Goal: Navigation & Orientation: Find specific page/section

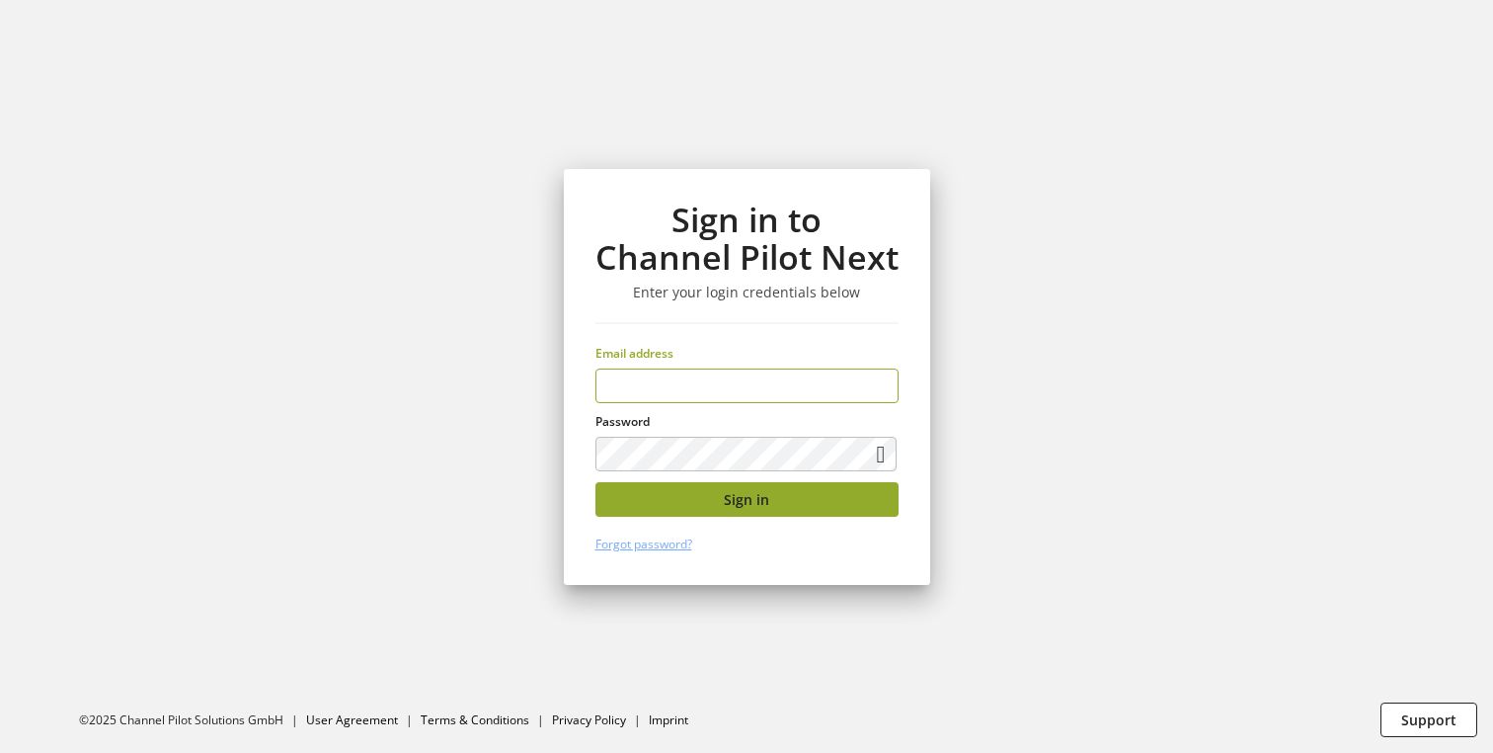
type input "**********"
click at [754, 500] on span "Sign in" at bounding box center [746, 499] width 45 height 21
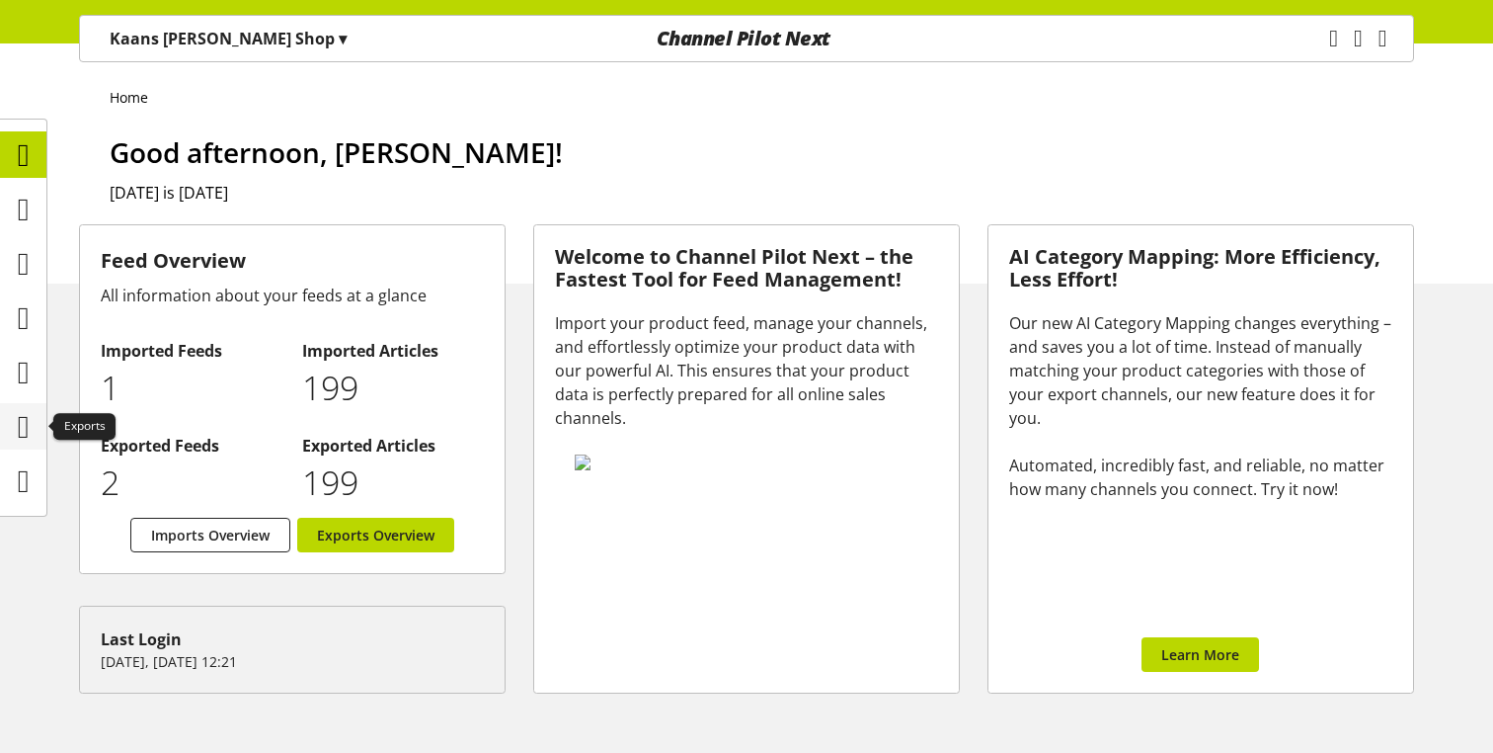
click at [24, 428] on icon at bounding box center [24, 427] width 12 height 40
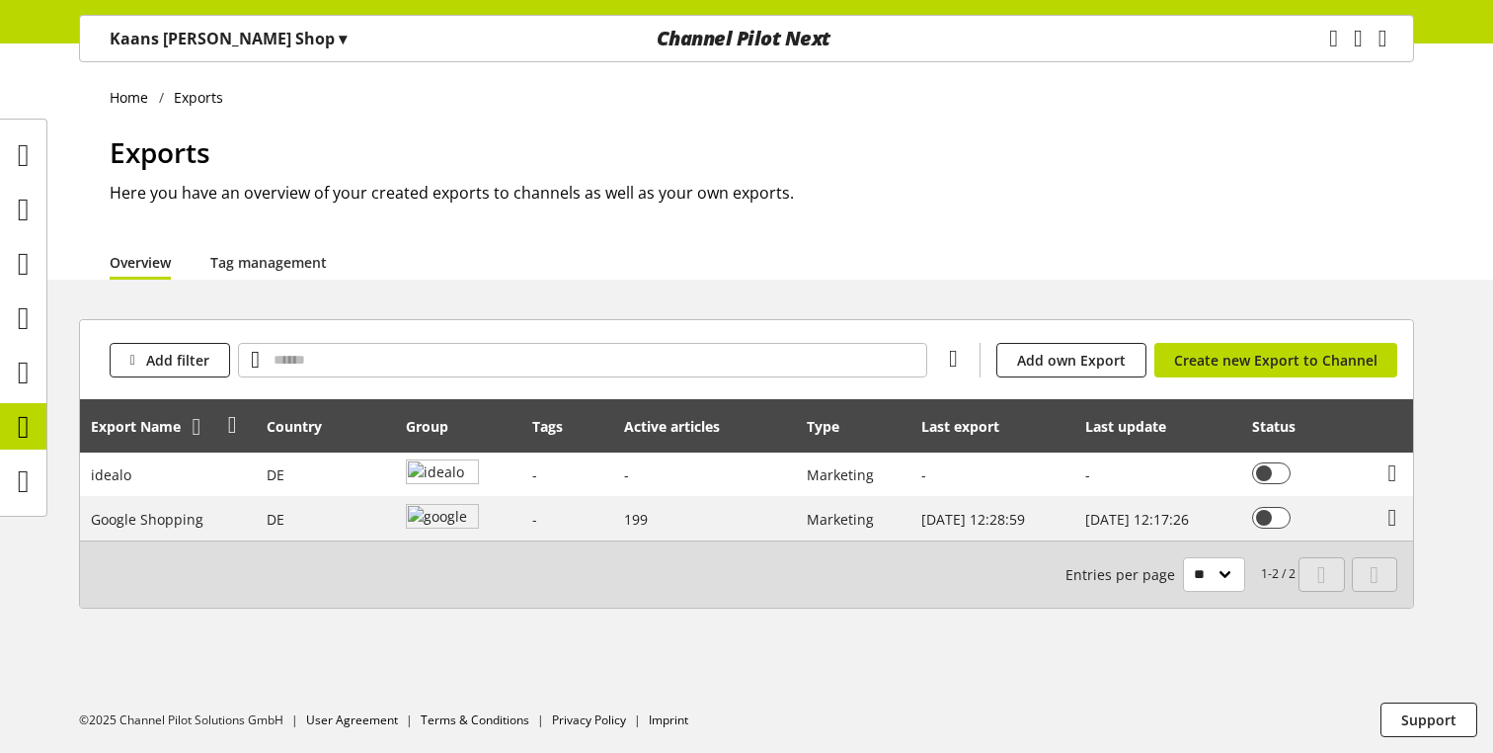
click at [195, 436] on icon at bounding box center [197, 427] width 9 height 36
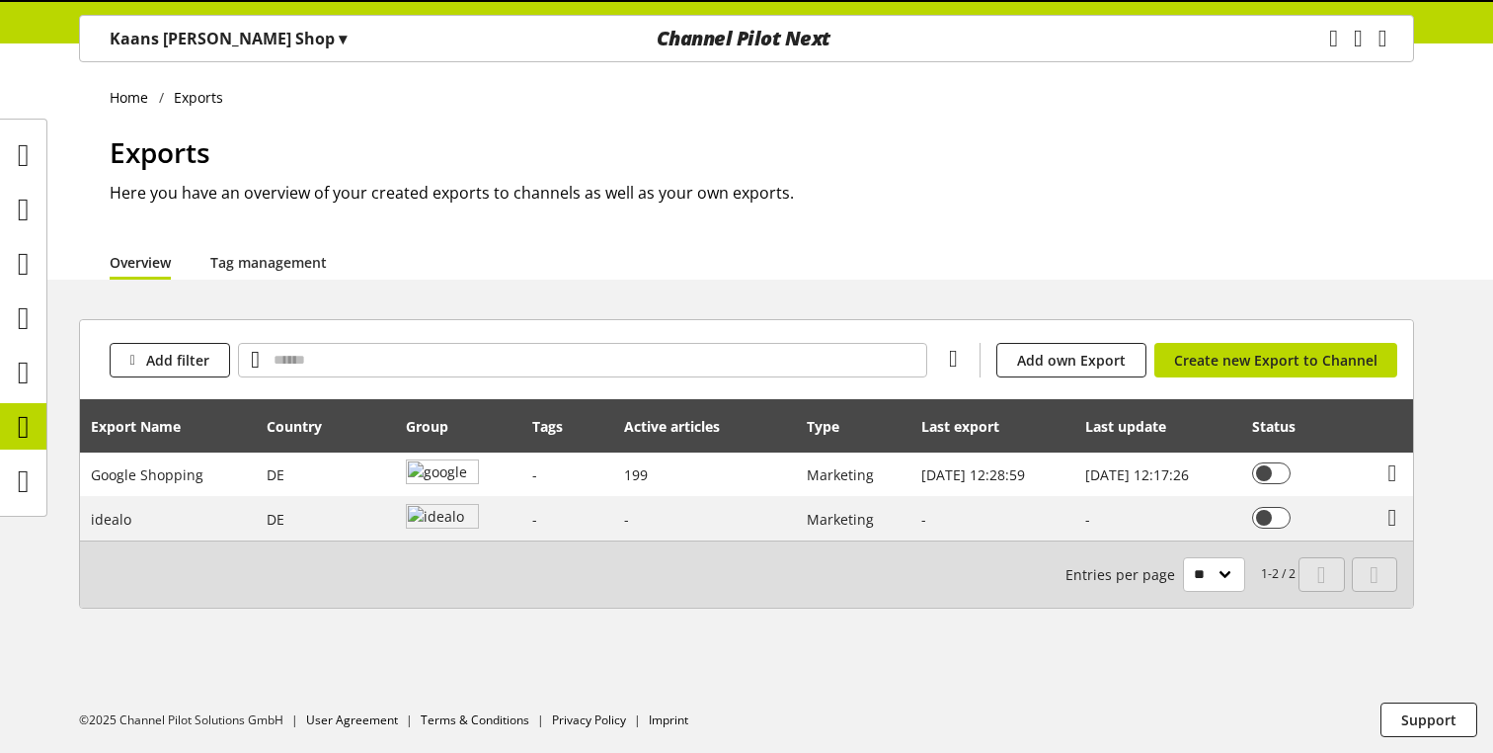
click at [195, 436] on icon at bounding box center [197, 427] width 9 height 36
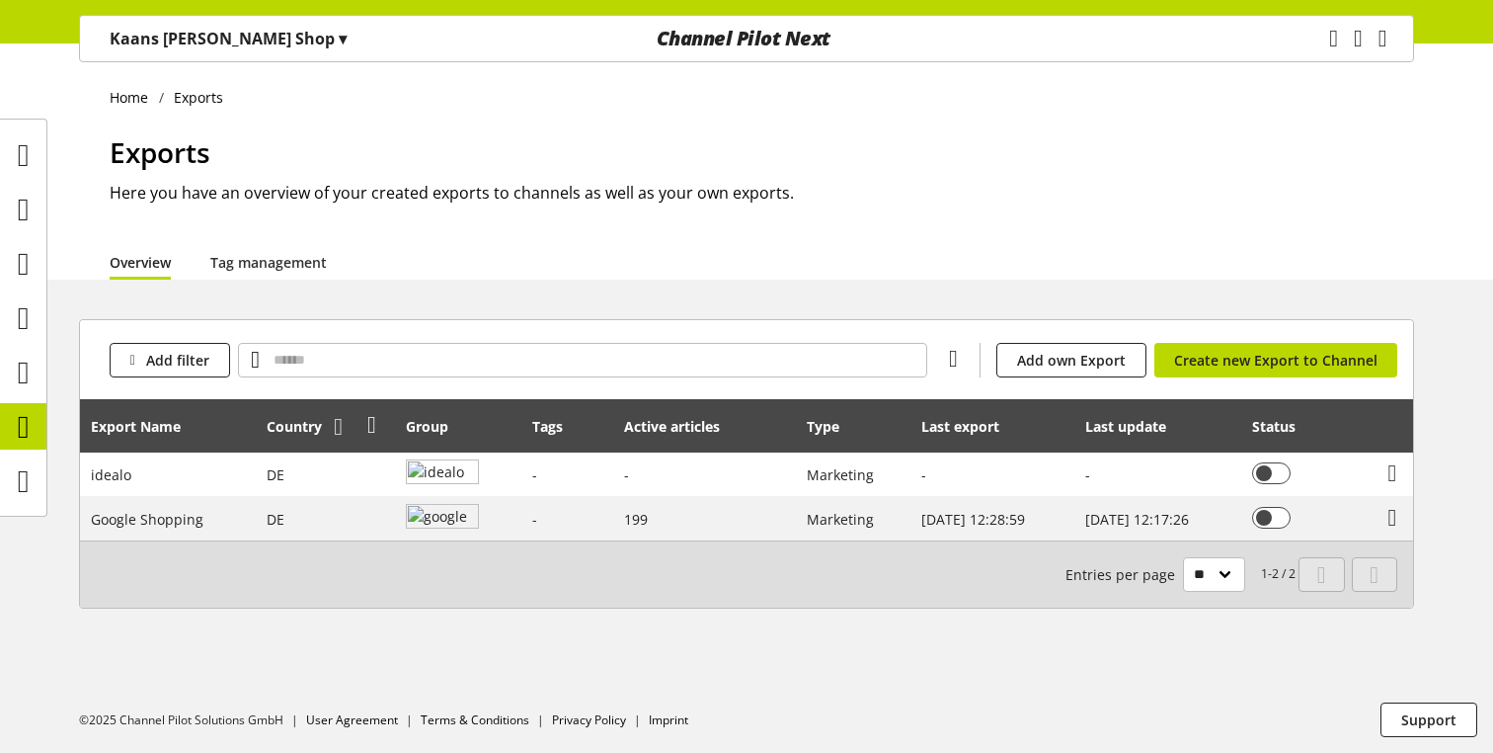
click at [334, 435] on icon at bounding box center [338, 427] width 9 height 36
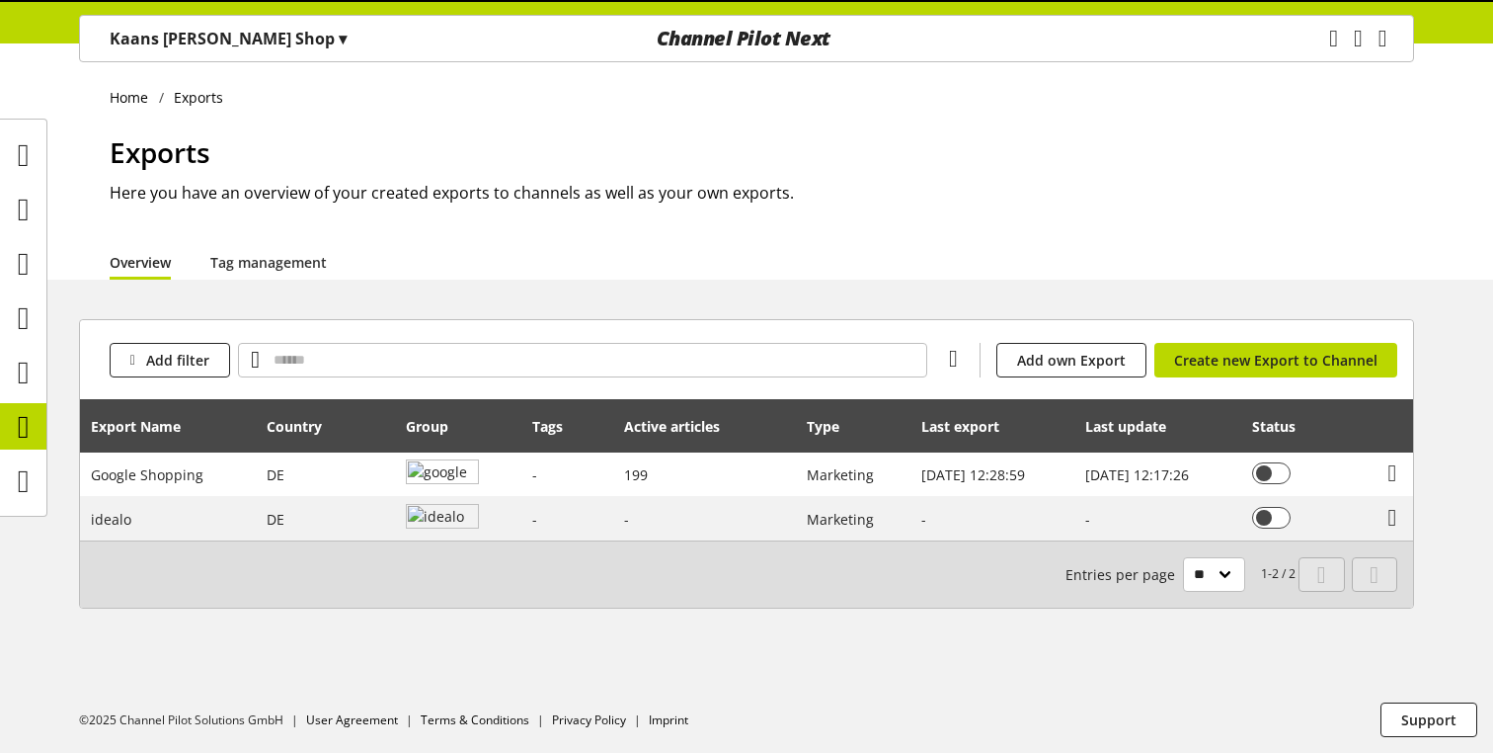
click at [334, 435] on icon at bounding box center [338, 427] width 9 height 36
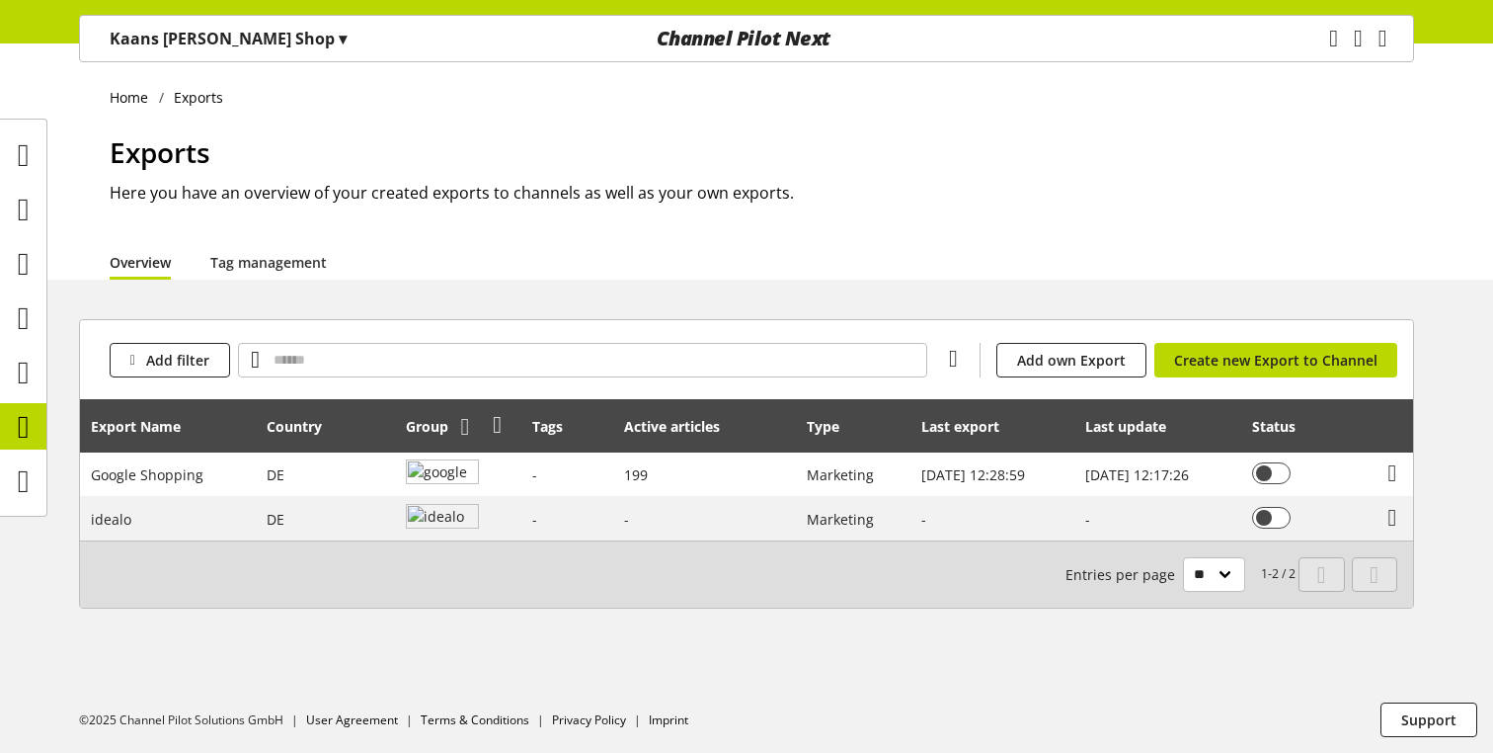
click at [460, 436] on icon at bounding box center [464, 427] width 9 height 36
click at [200, 435] on icon at bounding box center [197, 427] width 9 height 36
click at [334, 430] on icon at bounding box center [338, 427] width 9 height 36
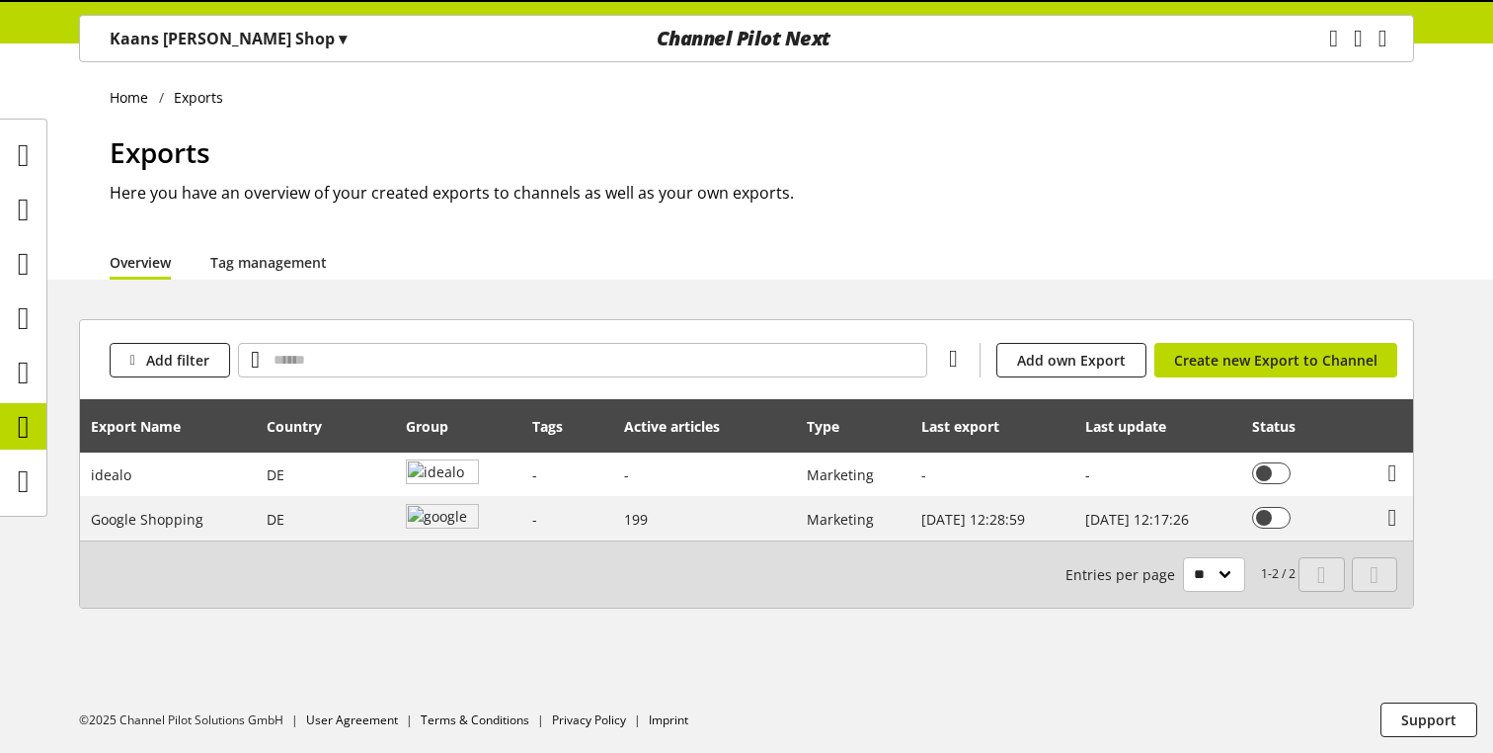
click at [334, 430] on icon at bounding box center [338, 427] width 9 height 36
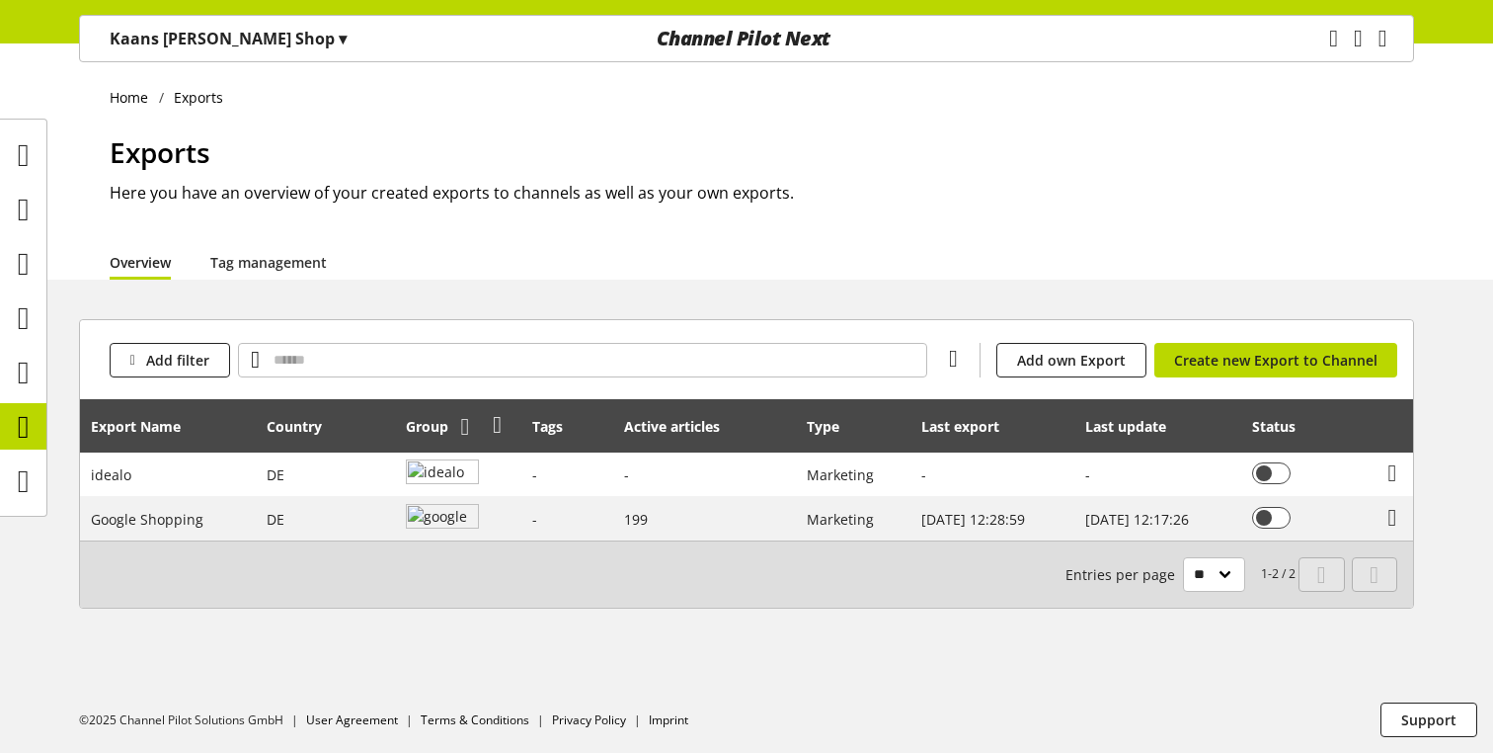
click at [460, 433] on icon at bounding box center [464, 427] width 9 height 36
click at [334, 431] on icon at bounding box center [338, 427] width 9 height 36
click at [201, 435] on icon at bounding box center [197, 427] width 9 height 36
click at [337, 438] on icon at bounding box center [338, 427] width 9 height 36
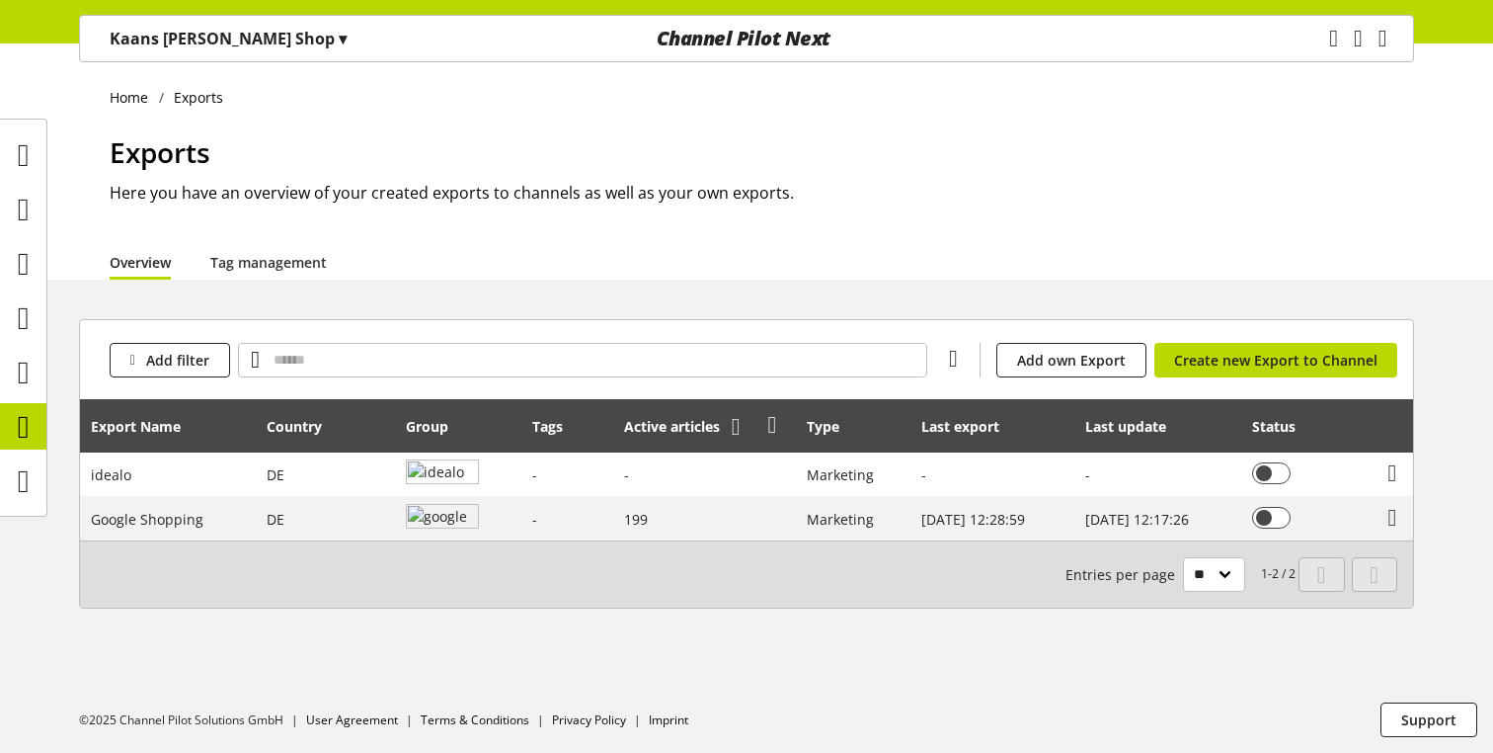
click at [732, 434] on icon at bounding box center [736, 427] width 9 height 36
click at [201, 432] on icon at bounding box center [197, 427] width 9 height 36
click at [199, 432] on icon at bounding box center [197, 427] width 9 height 36
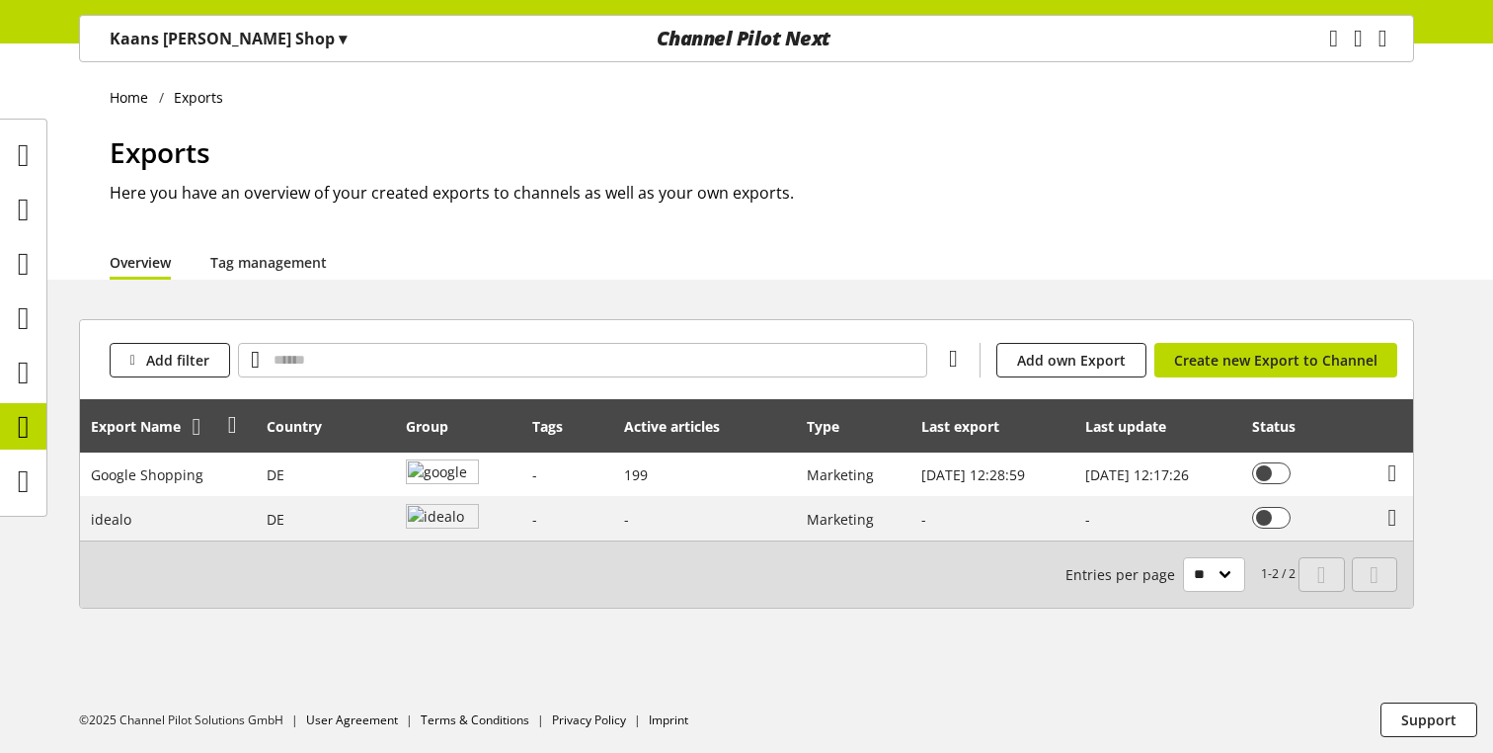
click at [199, 431] on icon at bounding box center [197, 427] width 9 height 36
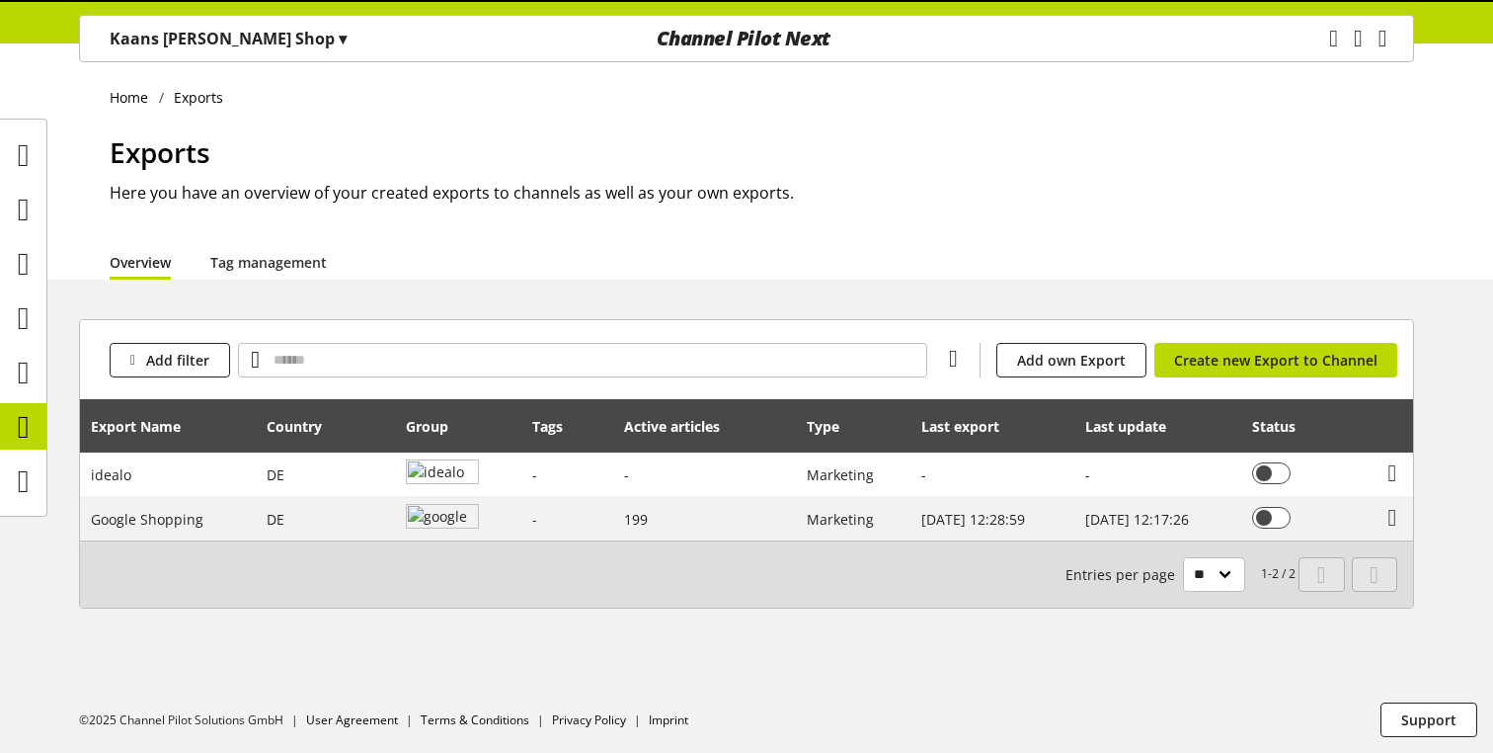
click at [199, 431] on icon at bounding box center [197, 427] width 9 height 36
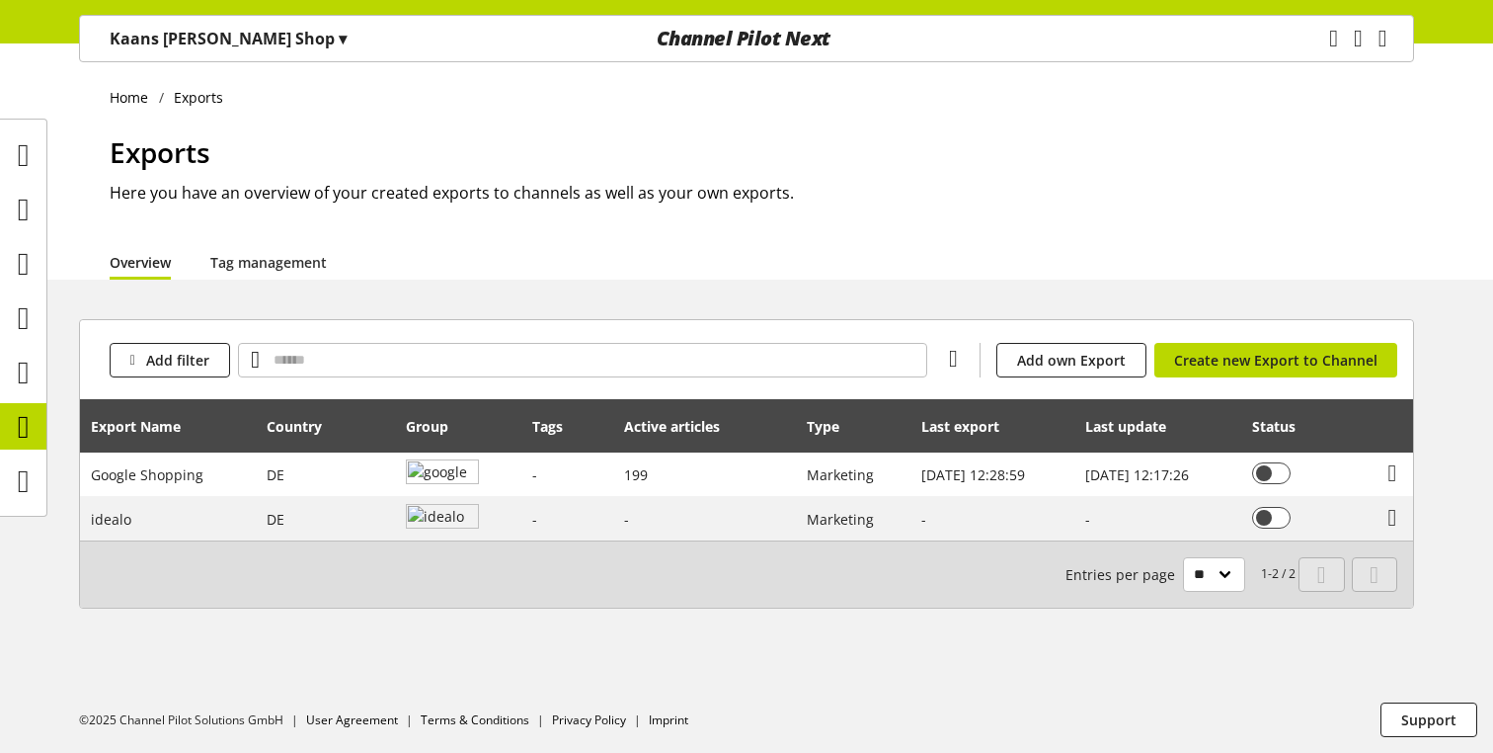
click at [199, 431] on icon at bounding box center [197, 427] width 9 height 36
click at [335, 429] on icon at bounding box center [338, 427] width 9 height 36
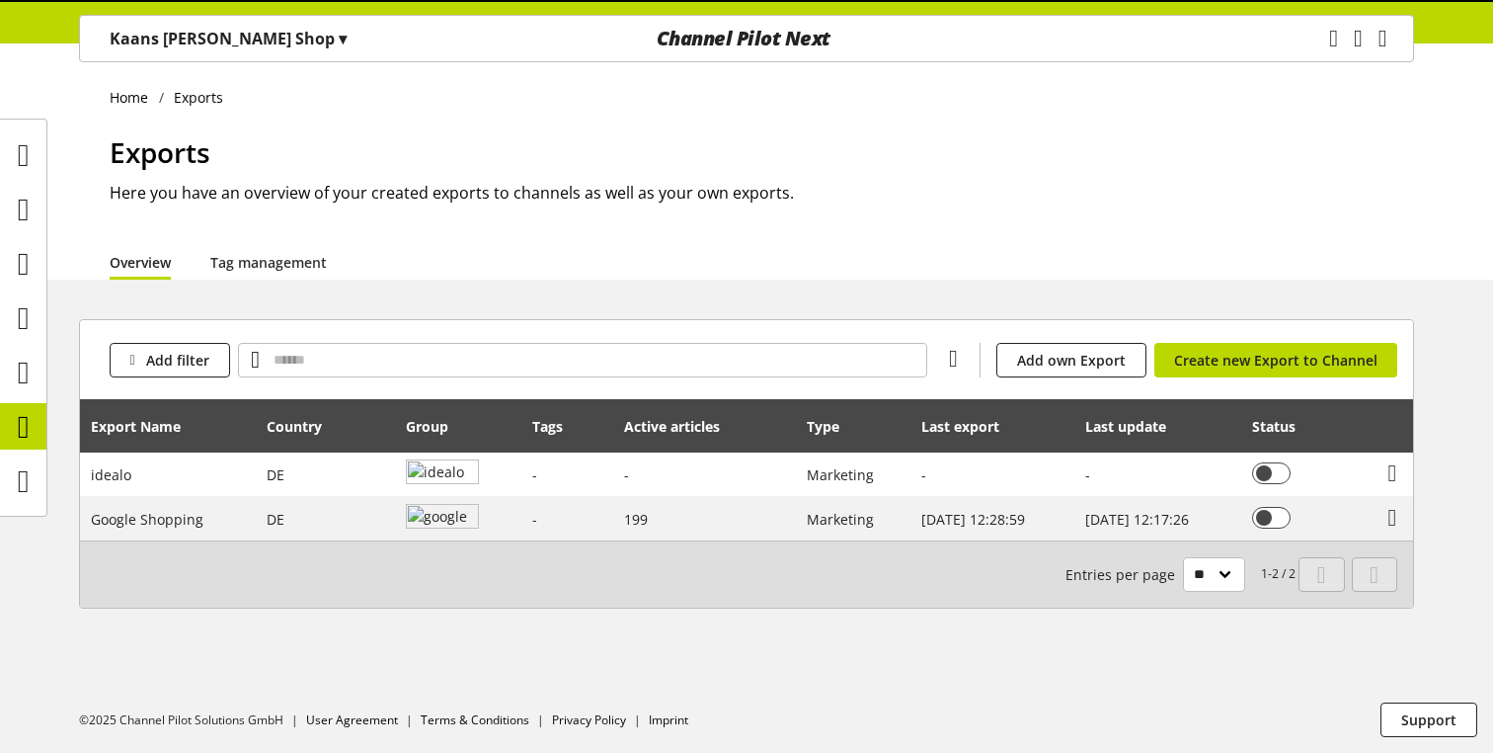
click at [335, 429] on icon at bounding box center [338, 427] width 9 height 36
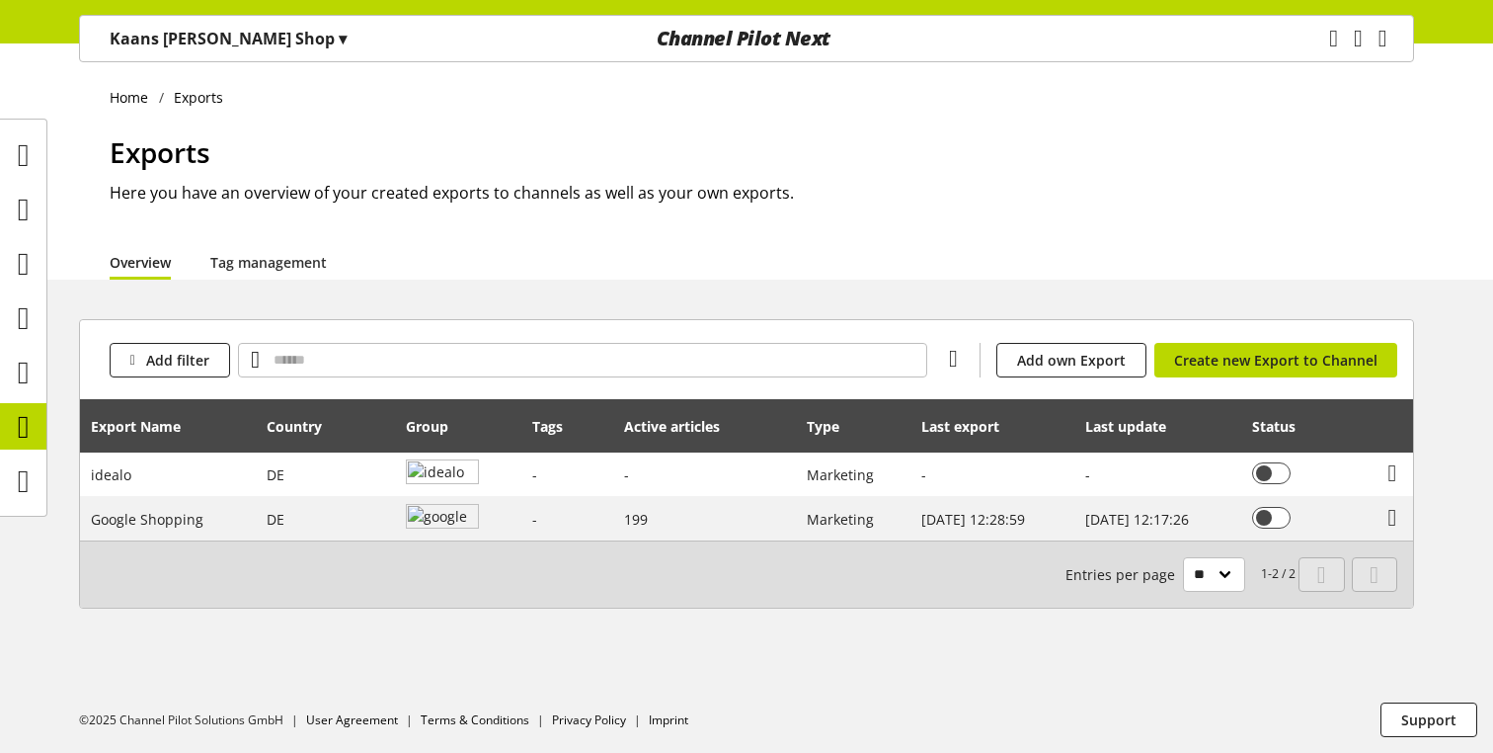
click at [335, 429] on icon at bounding box center [338, 427] width 9 height 36
click at [464, 428] on icon at bounding box center [464, 427] width 9 height 36
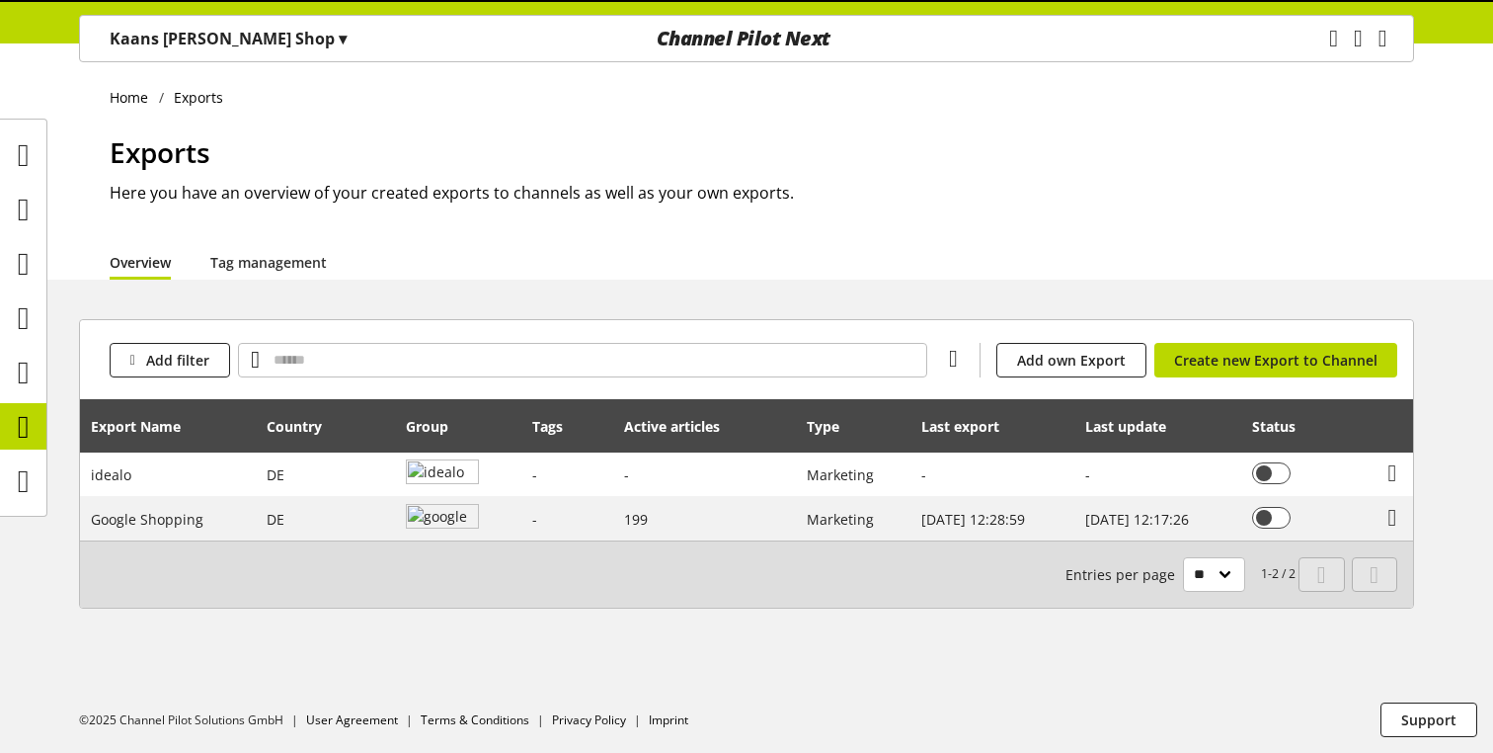
click at [464, 428] on icon at bounding box center [464, 427] width 9 height 36
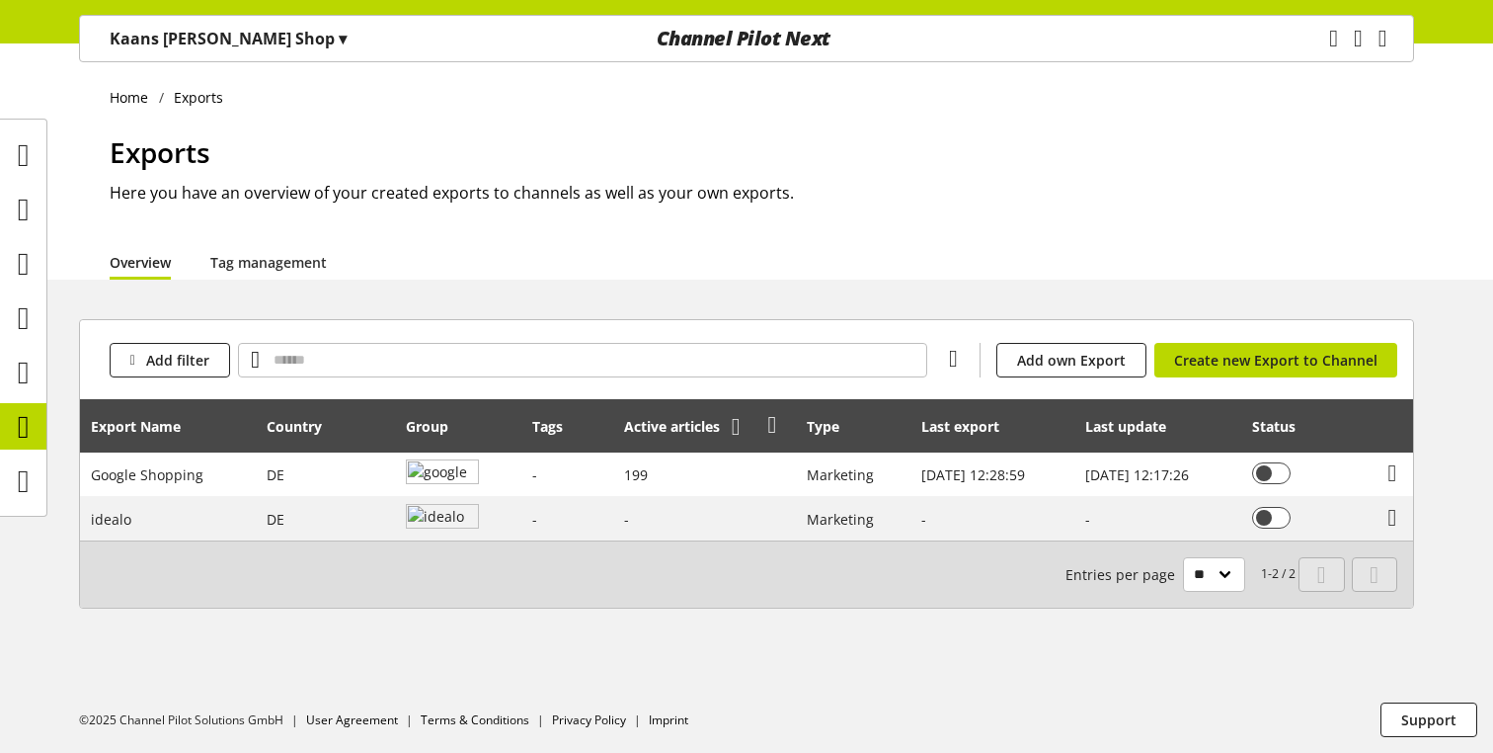
click at [732, 429] on icon at bounding box center [736, 427] width 9 height 36
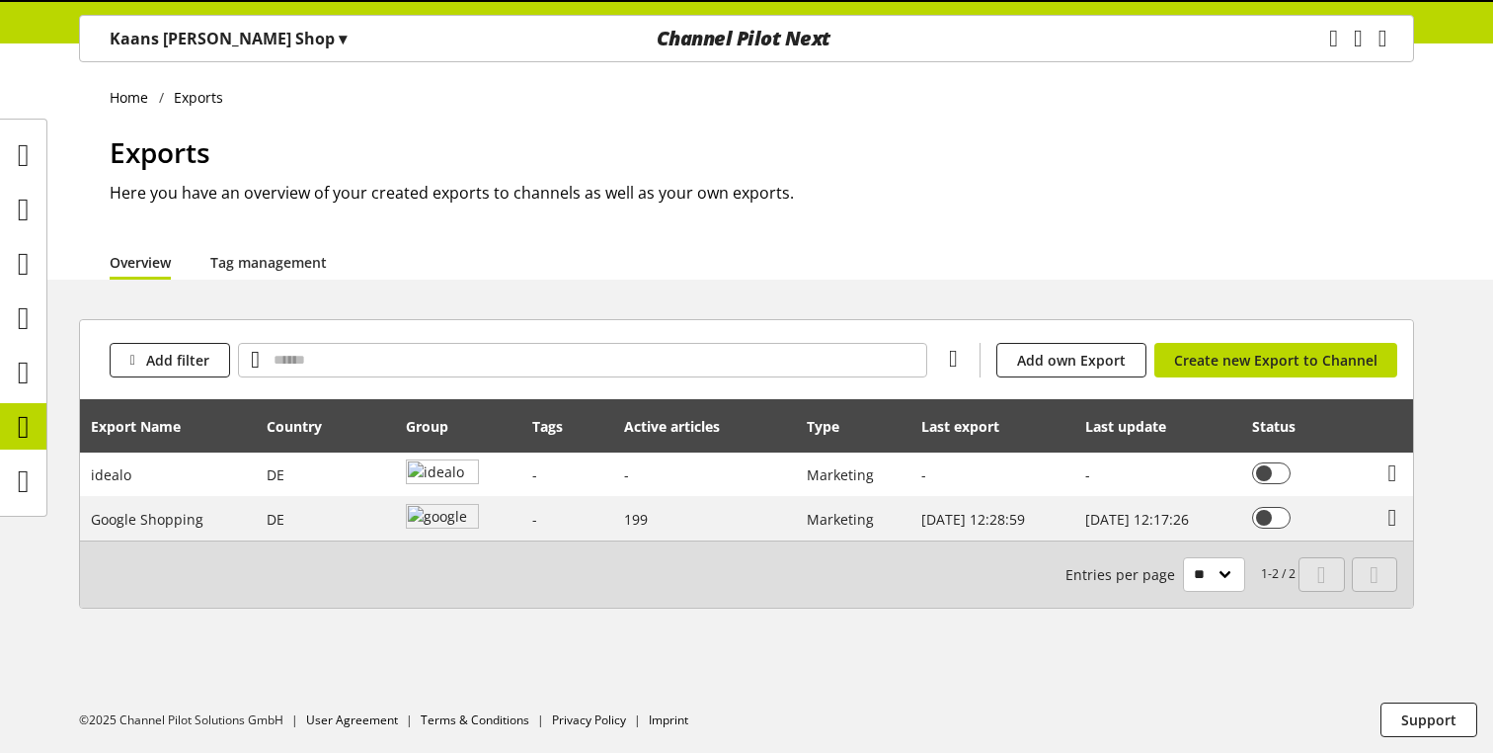
click at [732, 429] on icon at bounding box center [736, 427] width 9 height 36
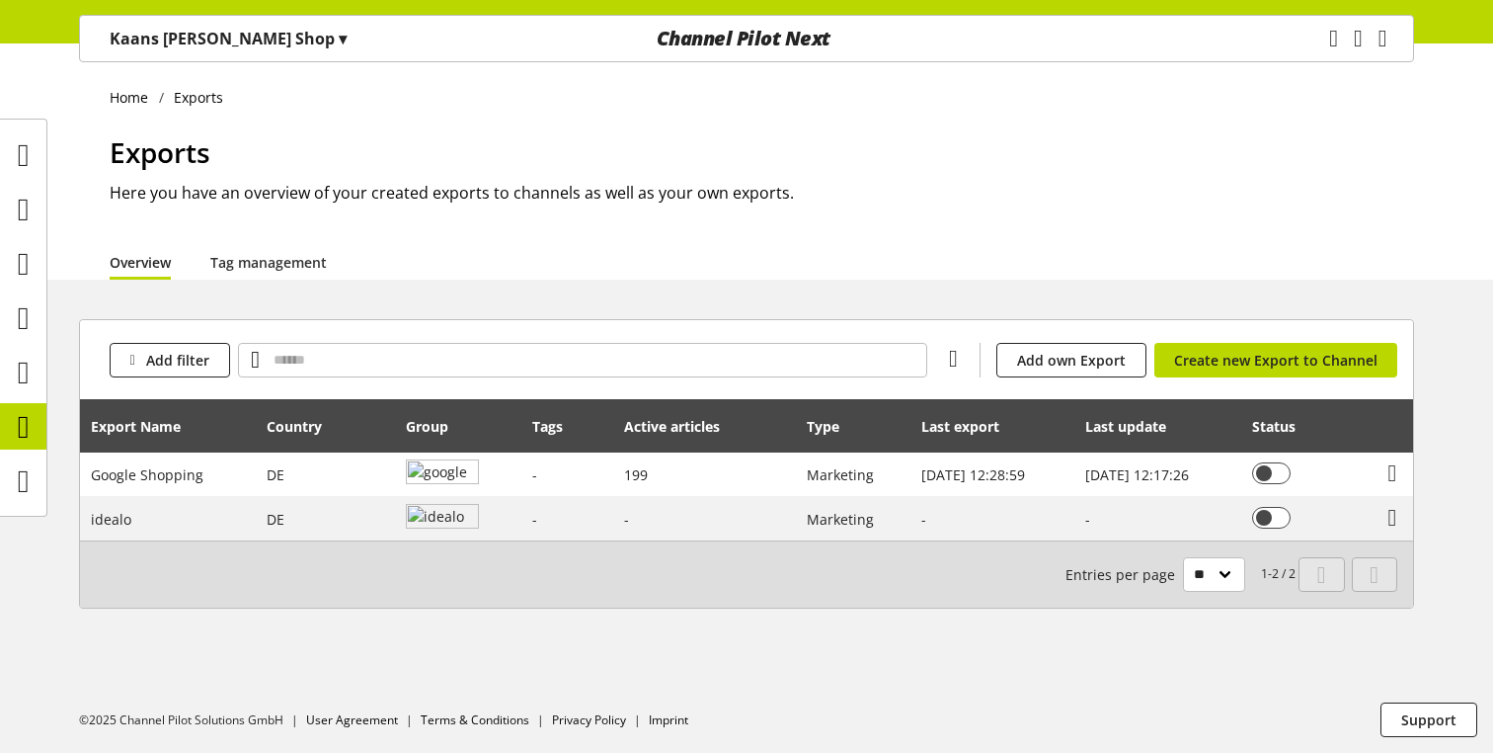
click at [732, 429] on icon at bounding box center [736, 427] width 9 height 36
click at [851, 431] on icon at bounding box center [855, 427] width 9 height 36
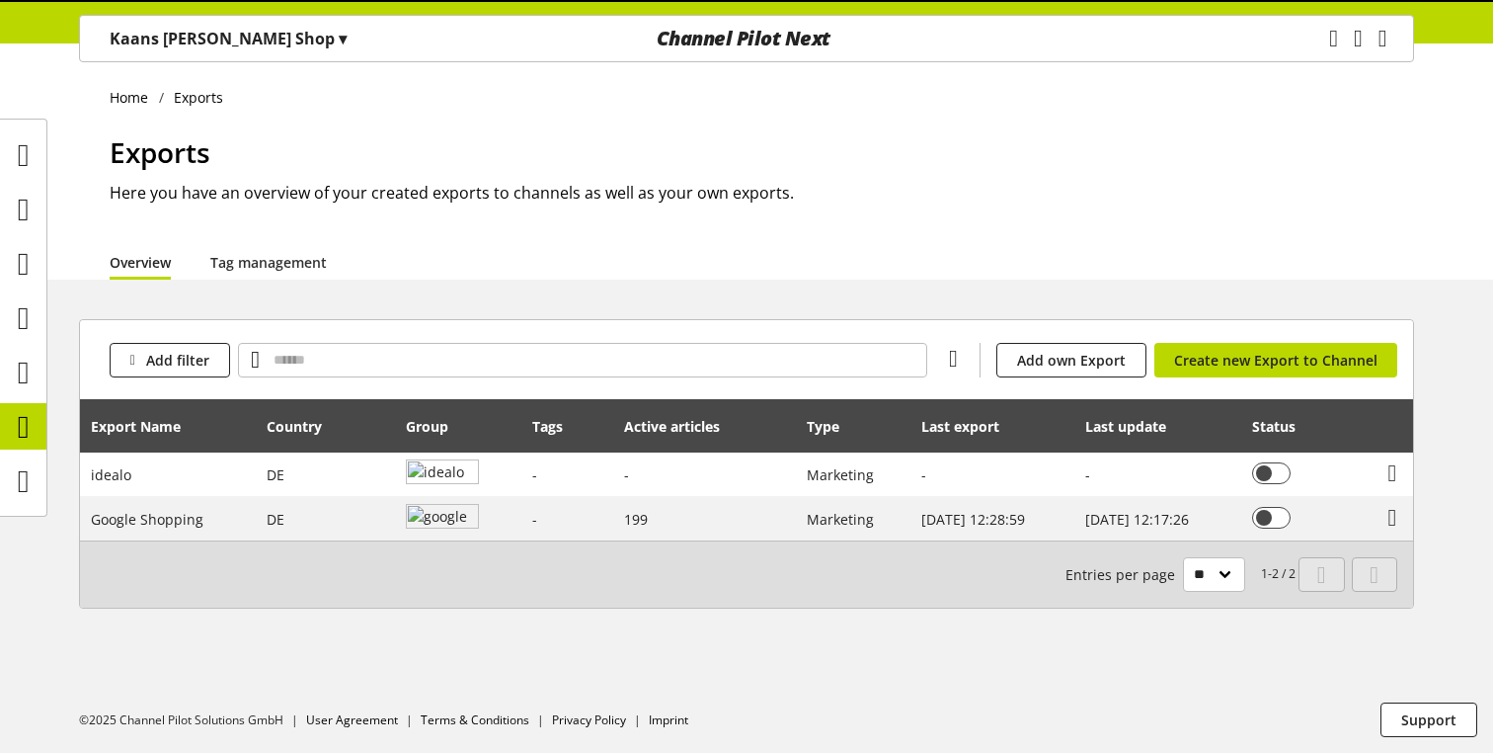
click at [851, 431] on icon at bounding box center [855, 427] width 9 height 36
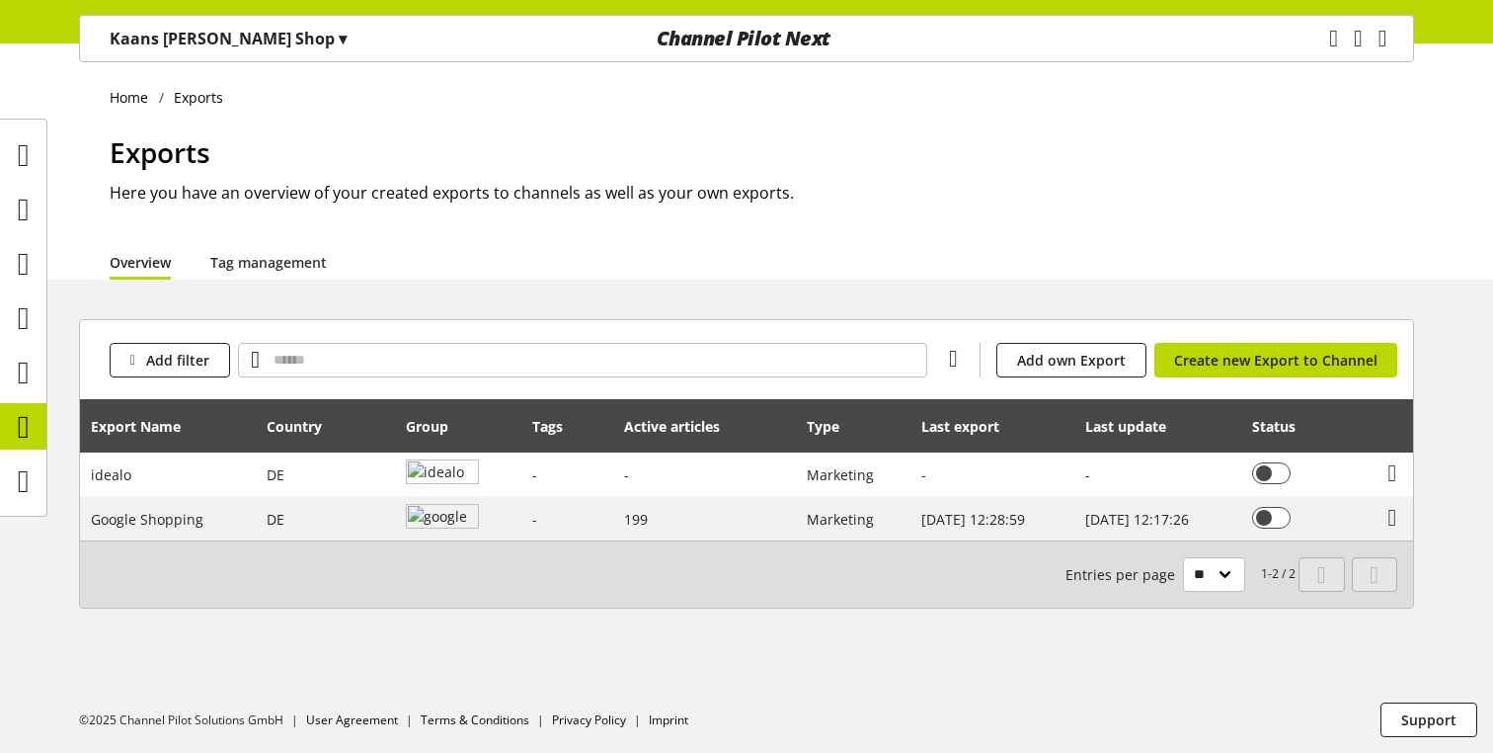
click at [851, 431] on icon at bounding box center [855, 427] width 9 height 36
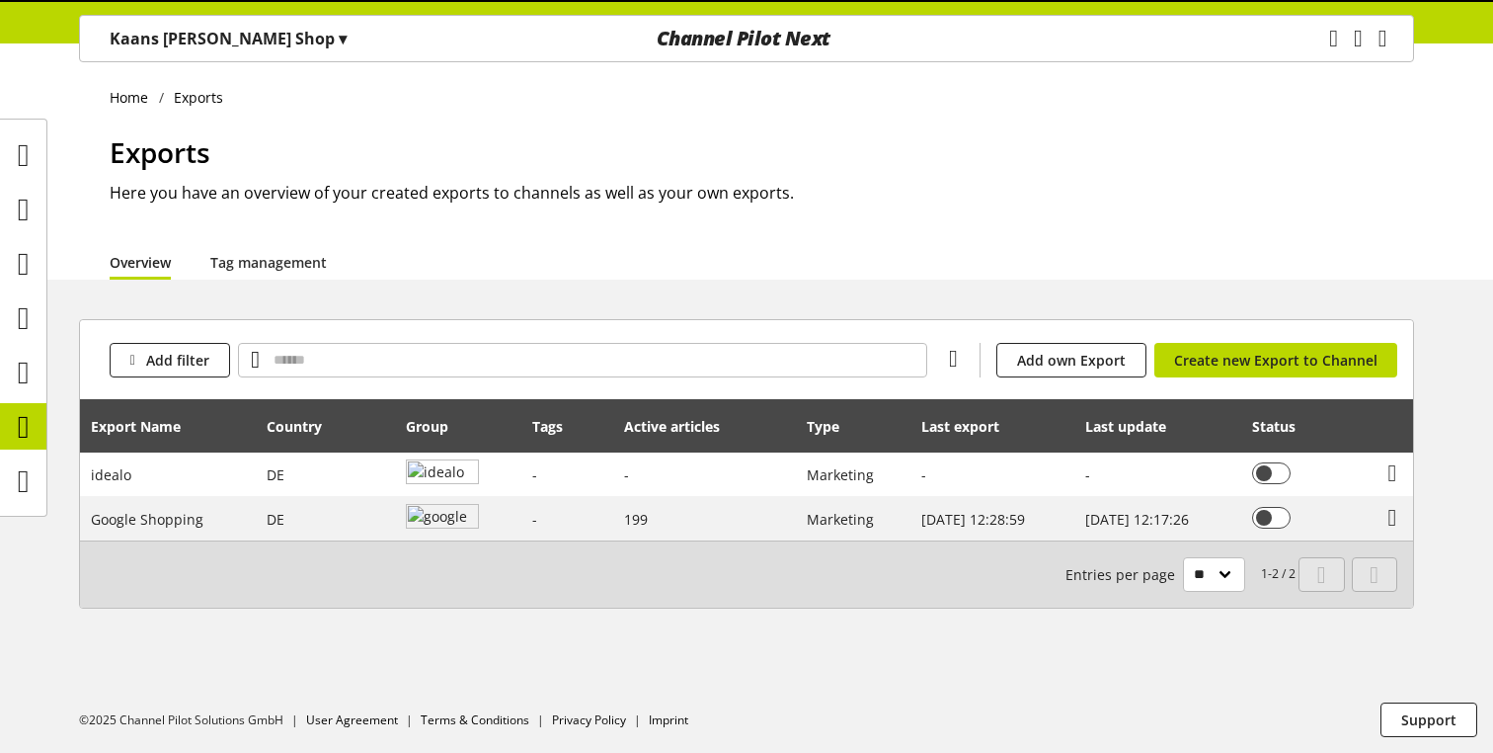
click at [851, 431] on icon at bounding box center [855, 427] width 9 height 36
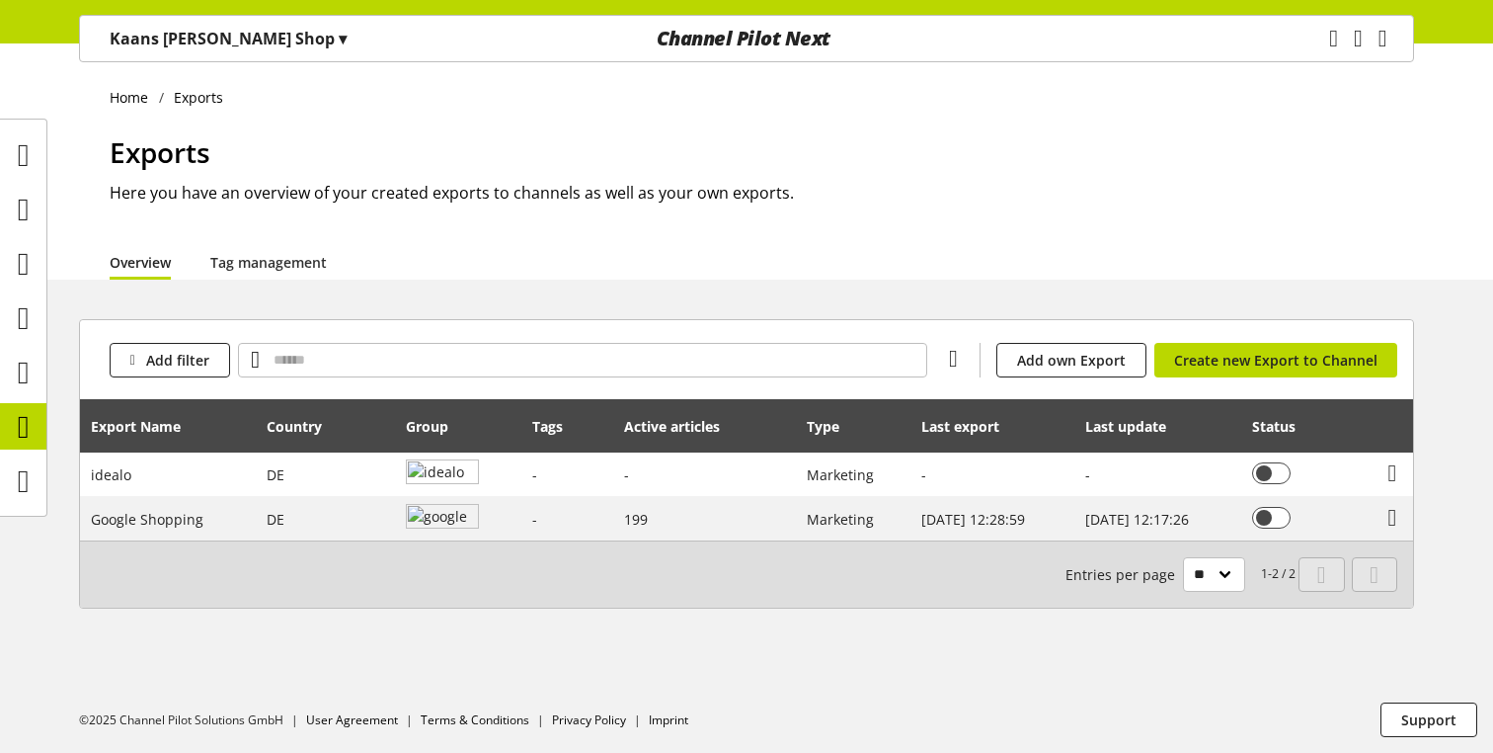
click at [851, 431] on icon at bounding box center [855, 427] width 9 height 36
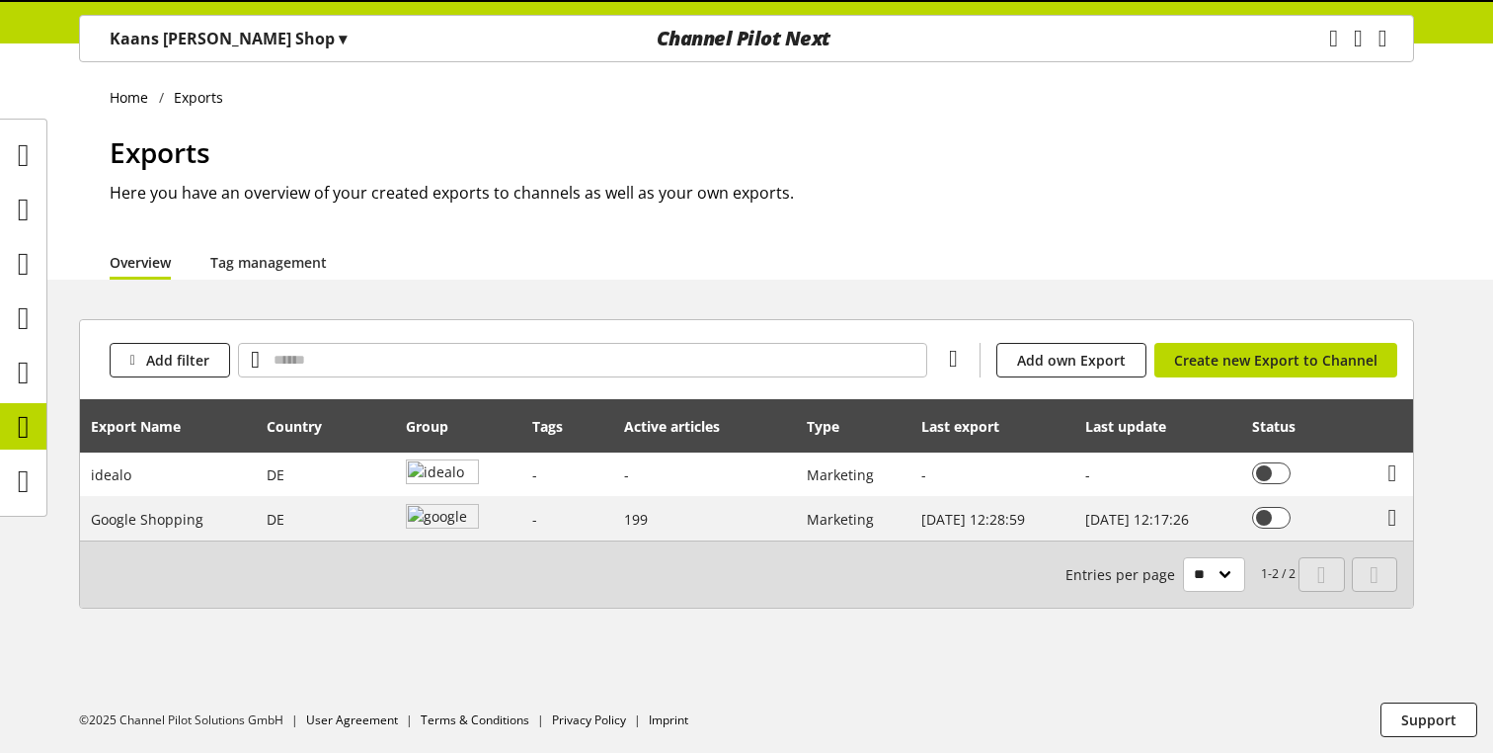
click at [851, 431] on icon at bounding box center [855, 427] width 9 height 36
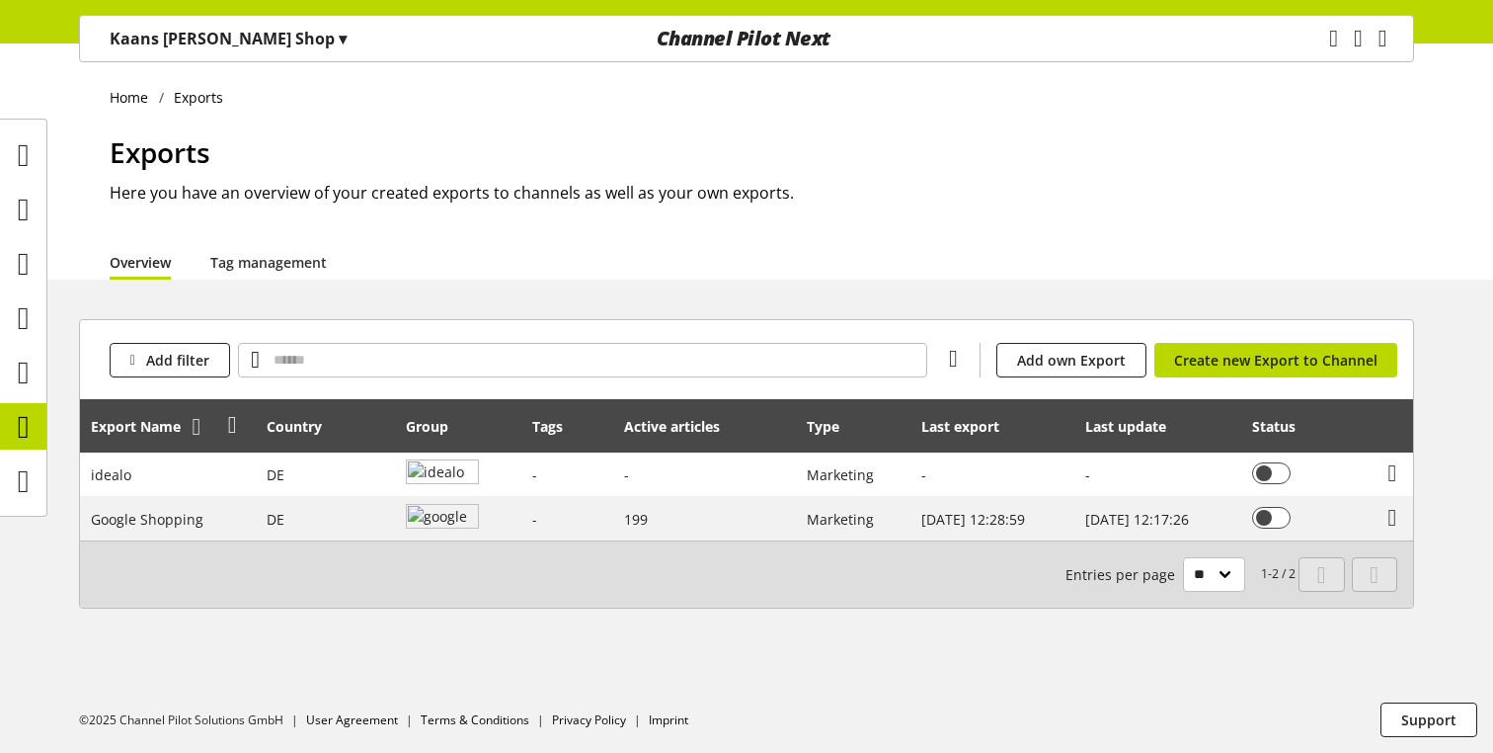
click at [194, 434] on icon at bounding box center [197, 427] width 9 height 36
click at [335, 424] on icon at bounding box center [338, 427] width 9 height 36
click at [460, 427] on icon at bounding box center [464, 427] width 9 height 36
click at [460, 432] on icon at bounding box center [464, 427] width 9 height 36
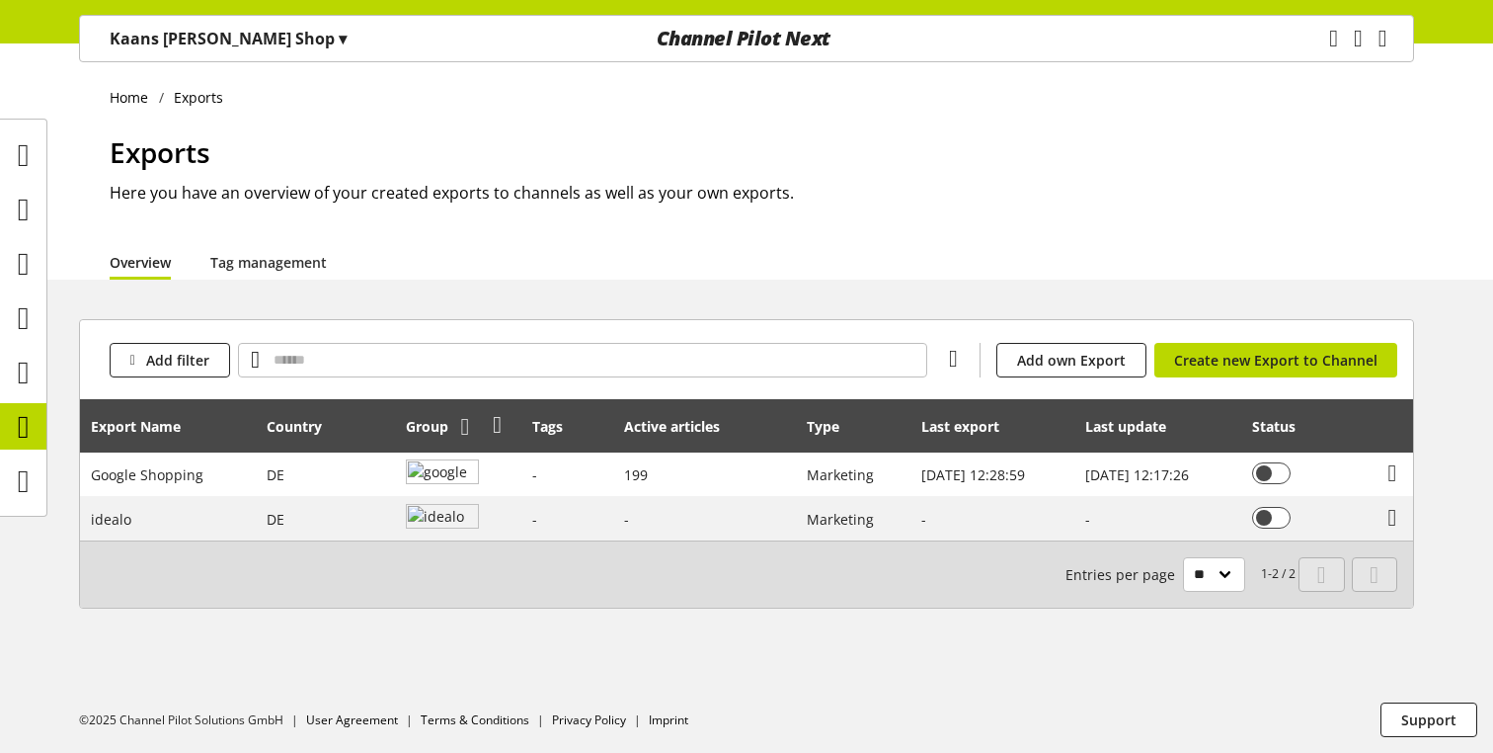
click at [460, 428] on icon at bounding box center [464, 427] width 9 height 36
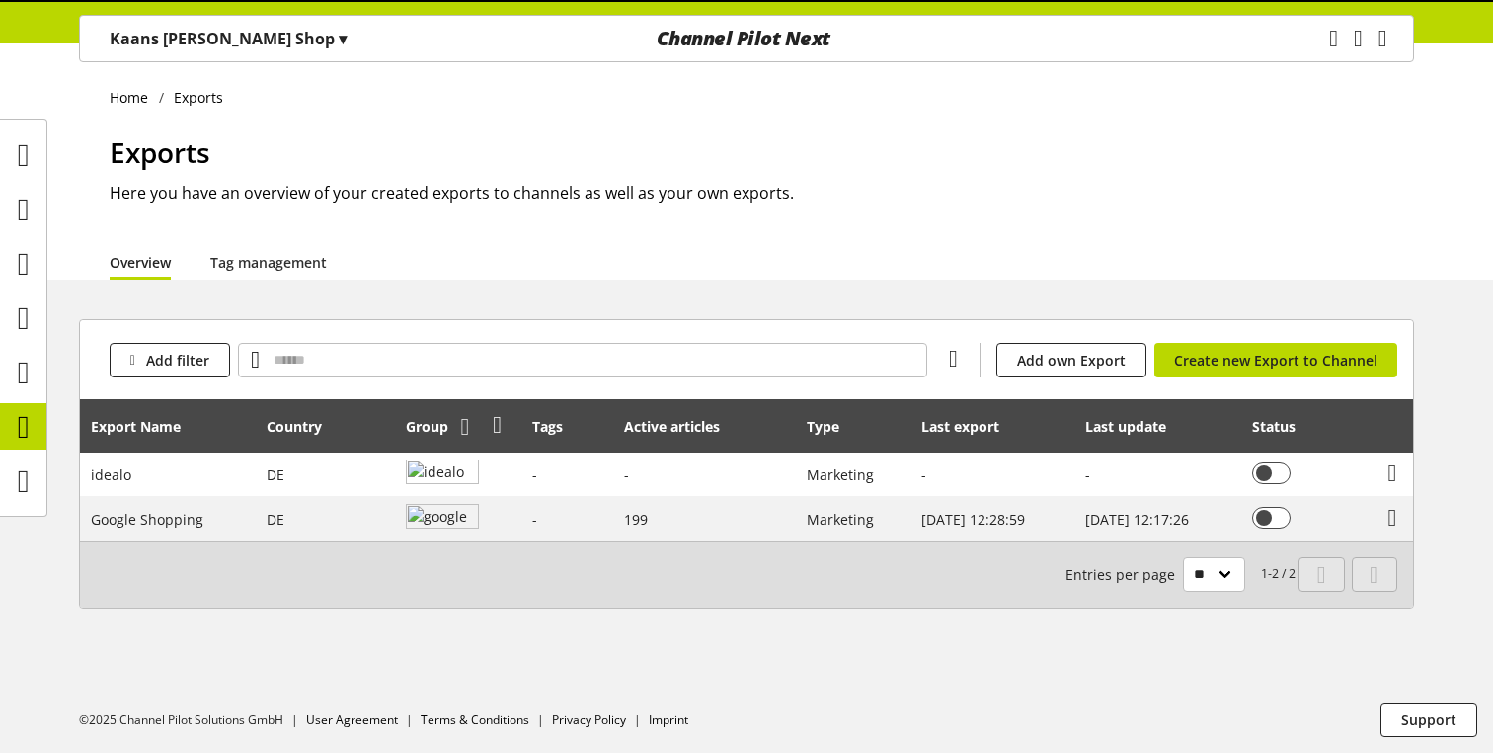
click at [460, 430] on icon at bounding box center [464, 427] width 9 height 36
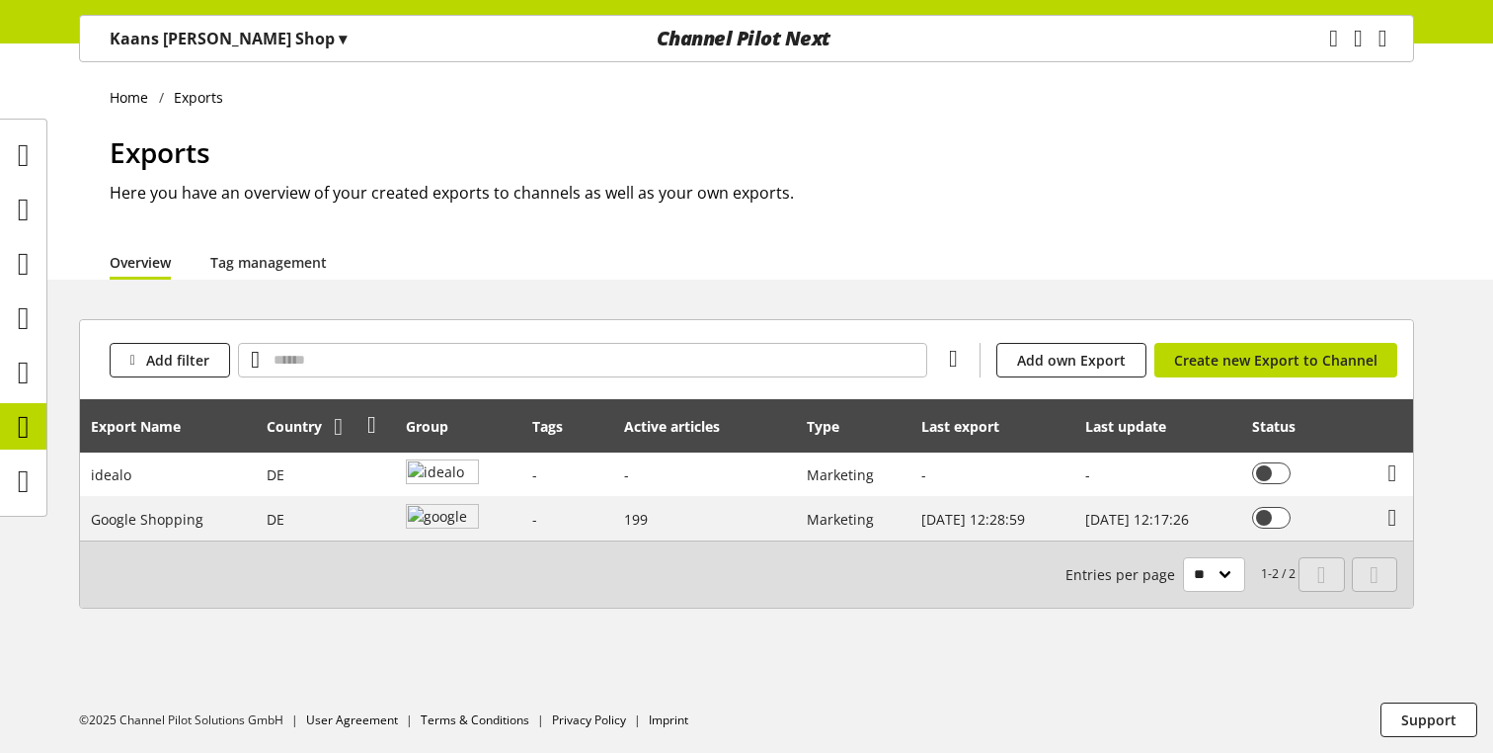
click at [334, 429] on icon at bounding box center [338, 427] width 9 height 36
click at [194, 421] on icon at bounding box center [197, 427] width 9 height 36
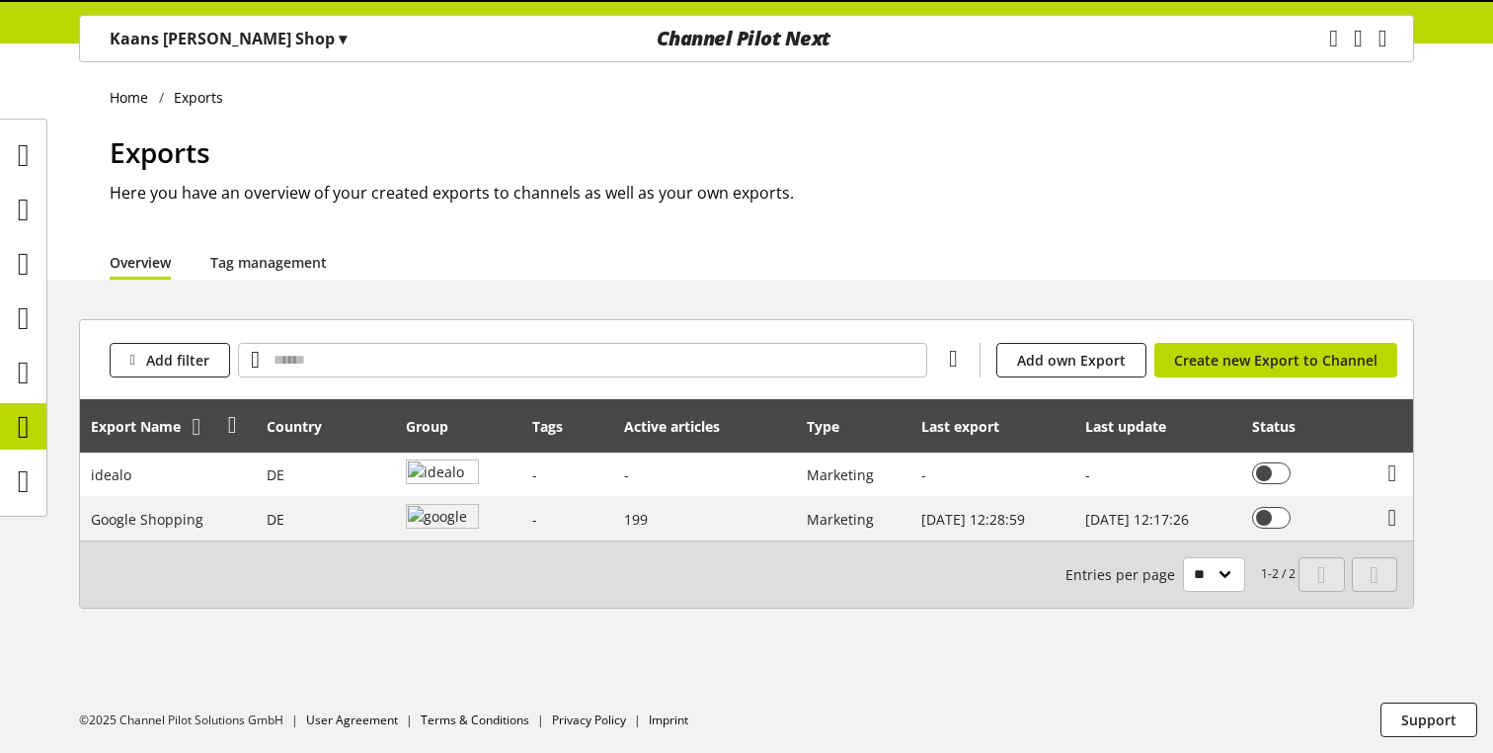
click at [195, 428] on icon at bounding box center [197, 427] width 9 height 36
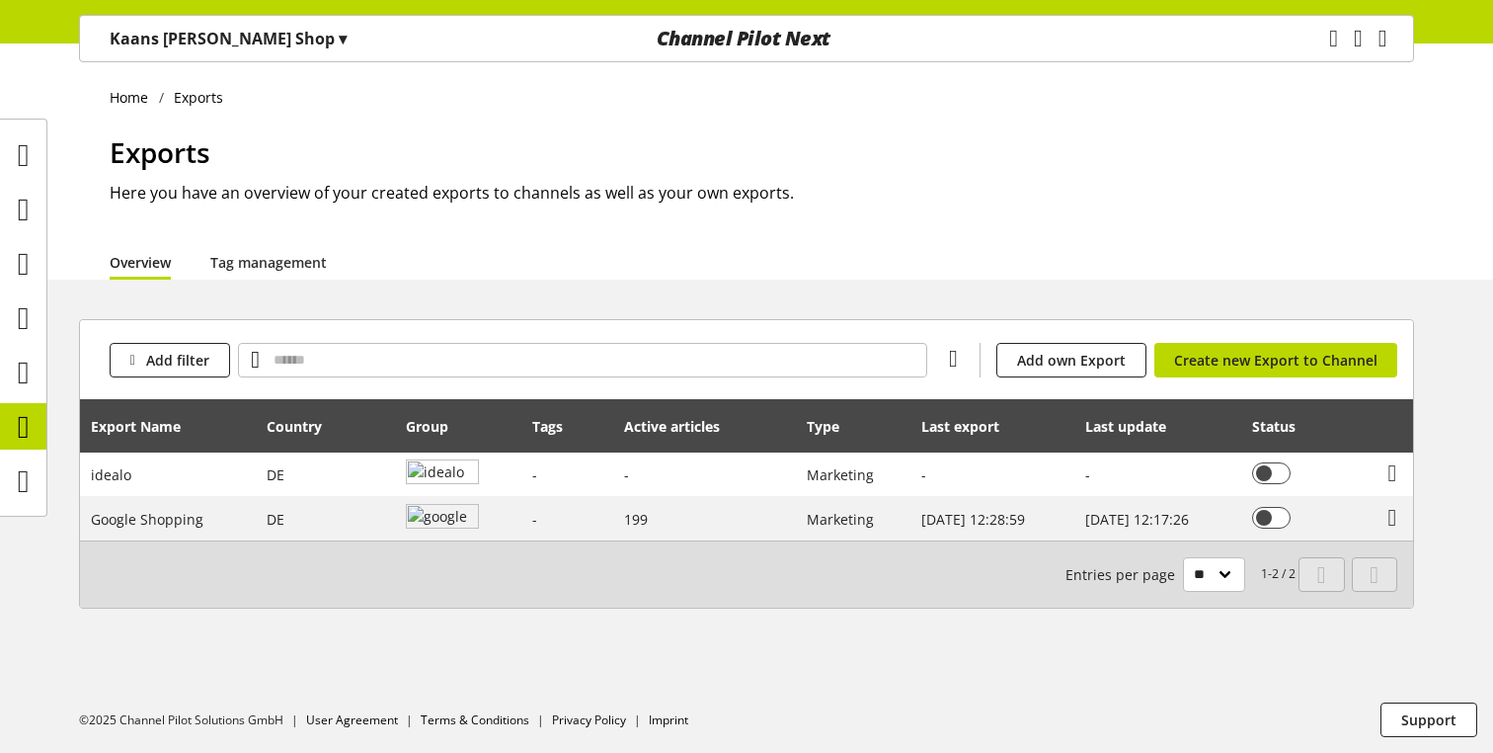
click at [195, 428] on icon at bounding box center [197, 427] width 9 height 36
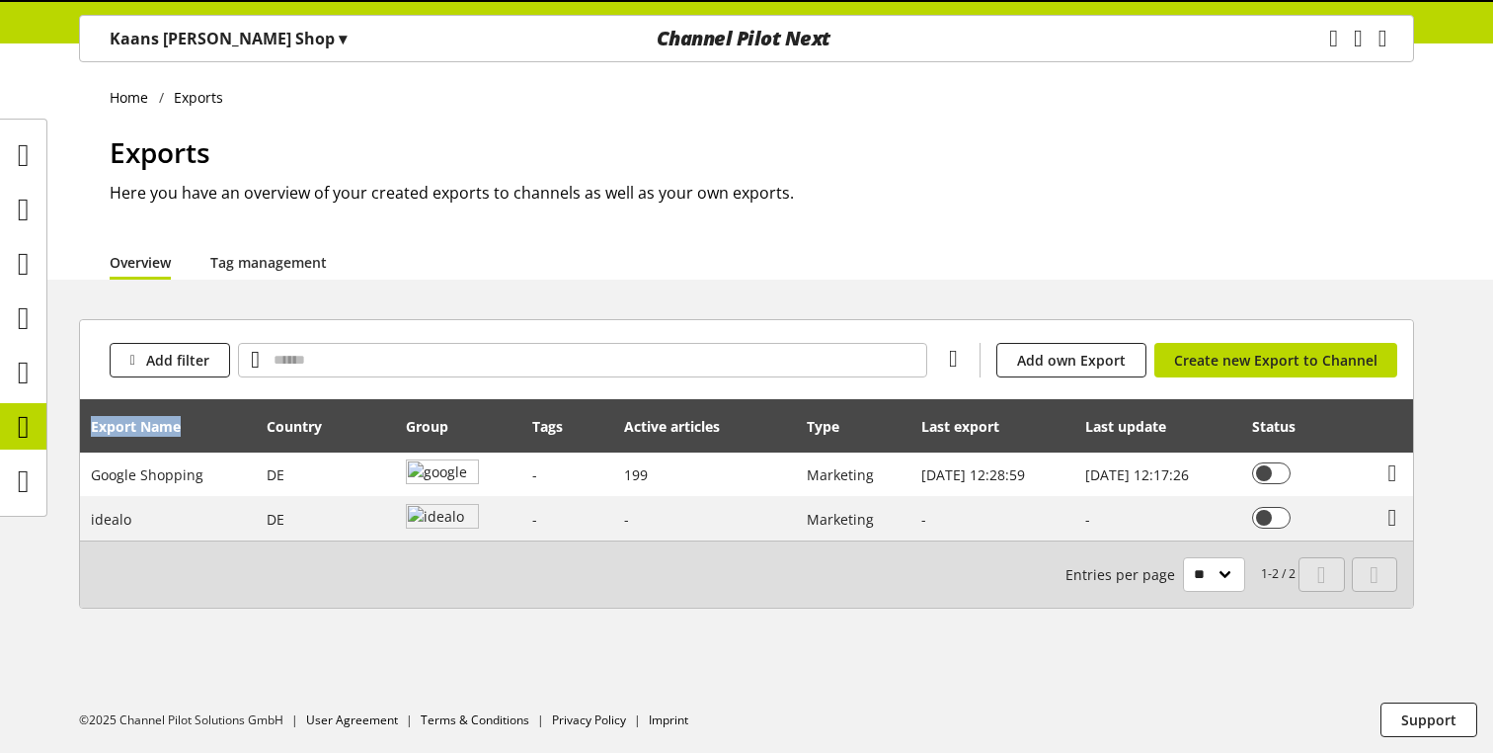
click at [195, 428] on div "Export Name" at bounding box center [146, 426] width 110 height 21
click at [195, 428] on icon at bounding box center [197, 427] width 9 height 36
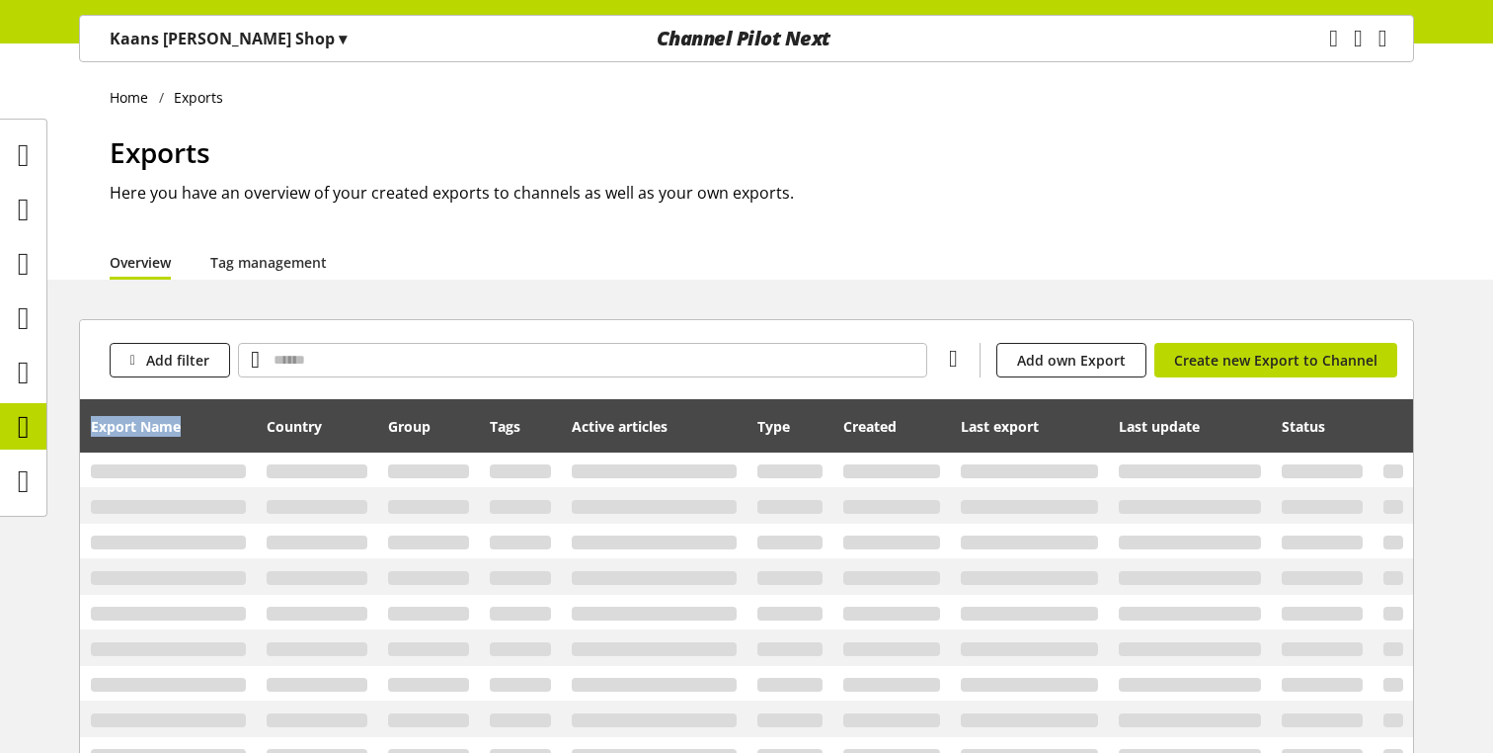
click at [195, 428] on div "Export Name" at bounding box center [169, 426] width 156 height 40
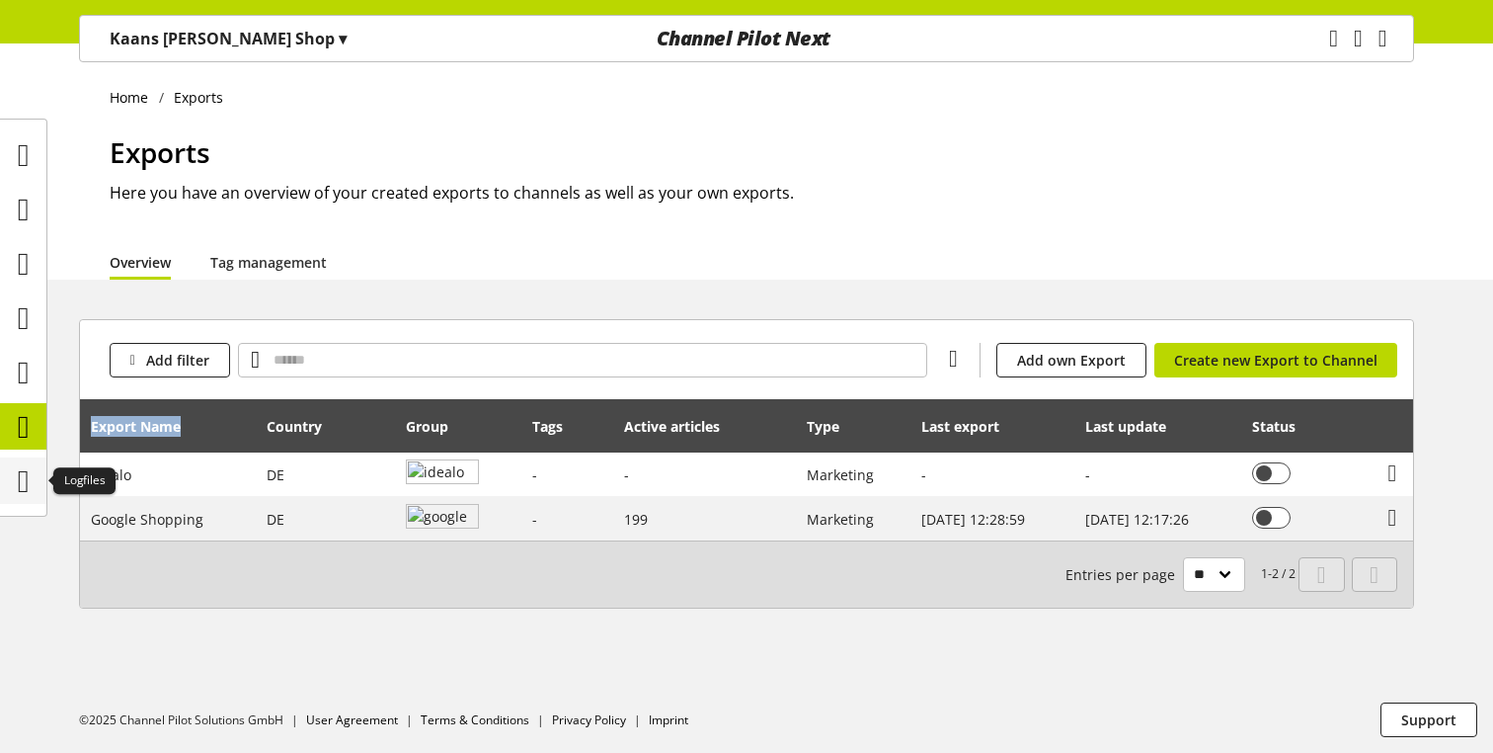
click at [18, 490] on icon at bounding box center [24, 481] width 12 height 40
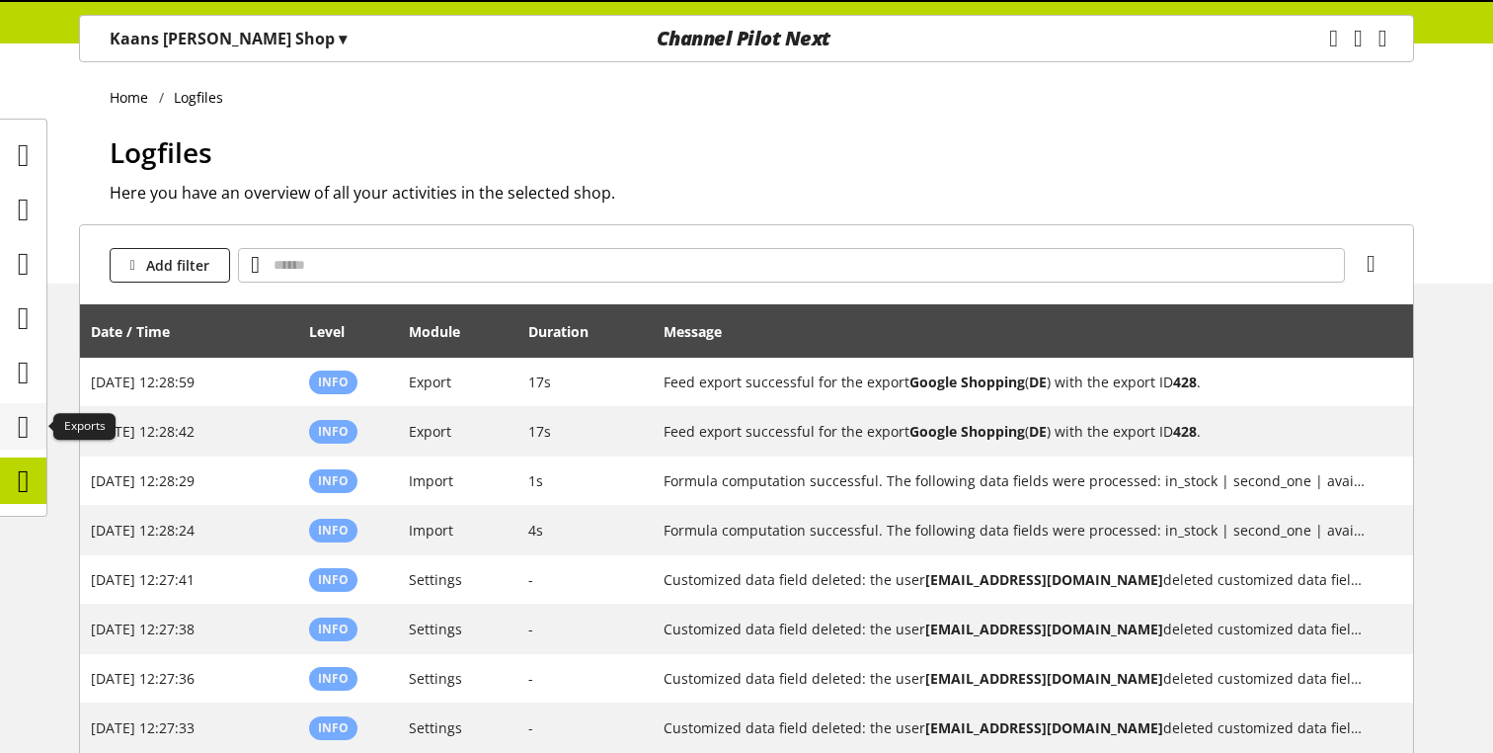
click at [21, 437] on icon at bounding box center [24, 427] width 12 height 40
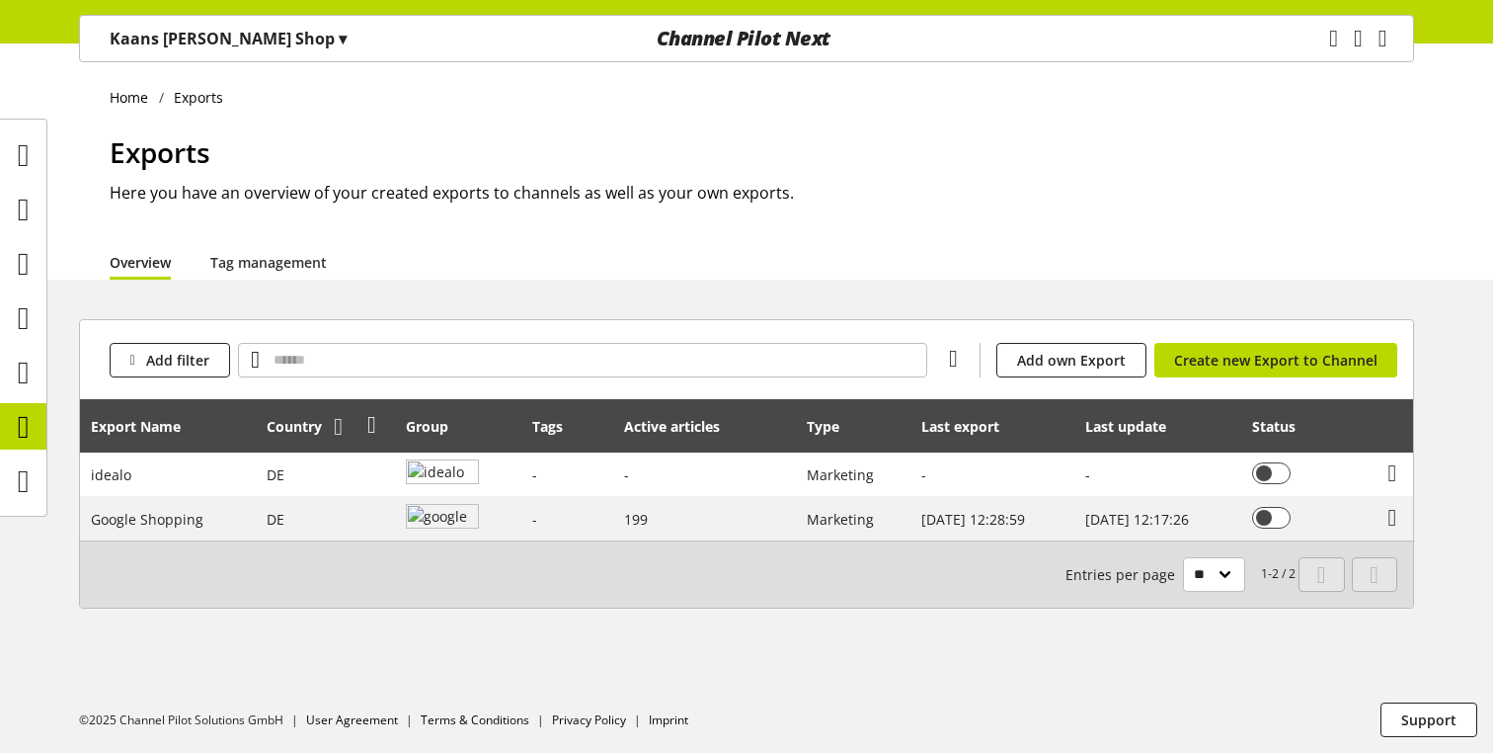
click at [339, 428] on icon at bounding box center [338, 427] width 9 height 36
click at [339, 431] on icon at bounding box center [338, 427] width 9 height 36
click at [454, 164] on h1 "Exports" at bounding box center [762, 151] width 1305 height 41
click at [26, 327] on icon at bounding box center [24, 318] width 12 height 40
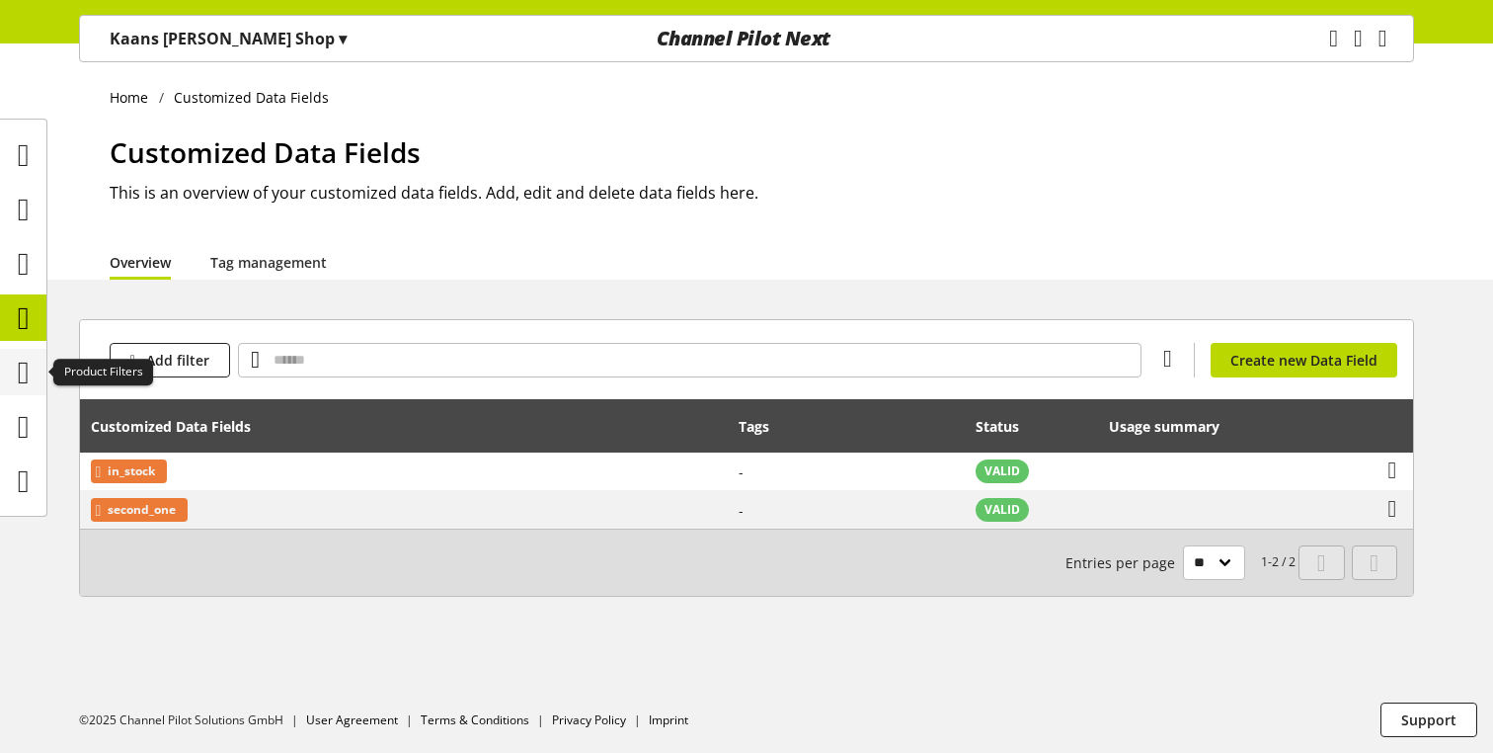
click at [24, 371] on icon at bounding box center [24, 373] width 12 height 40
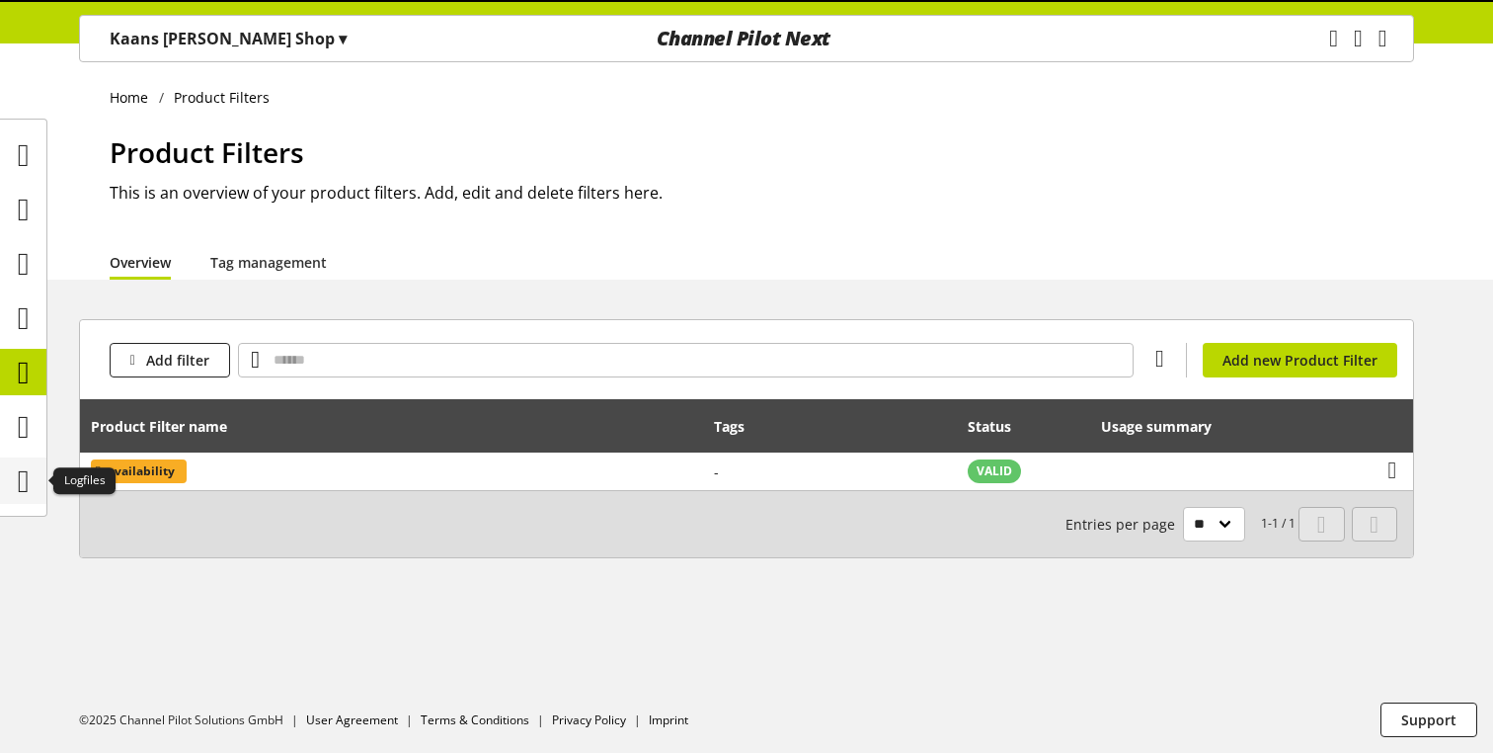
click at [22, 499] on icon at bounding box center [24, 481] width 12 height 40
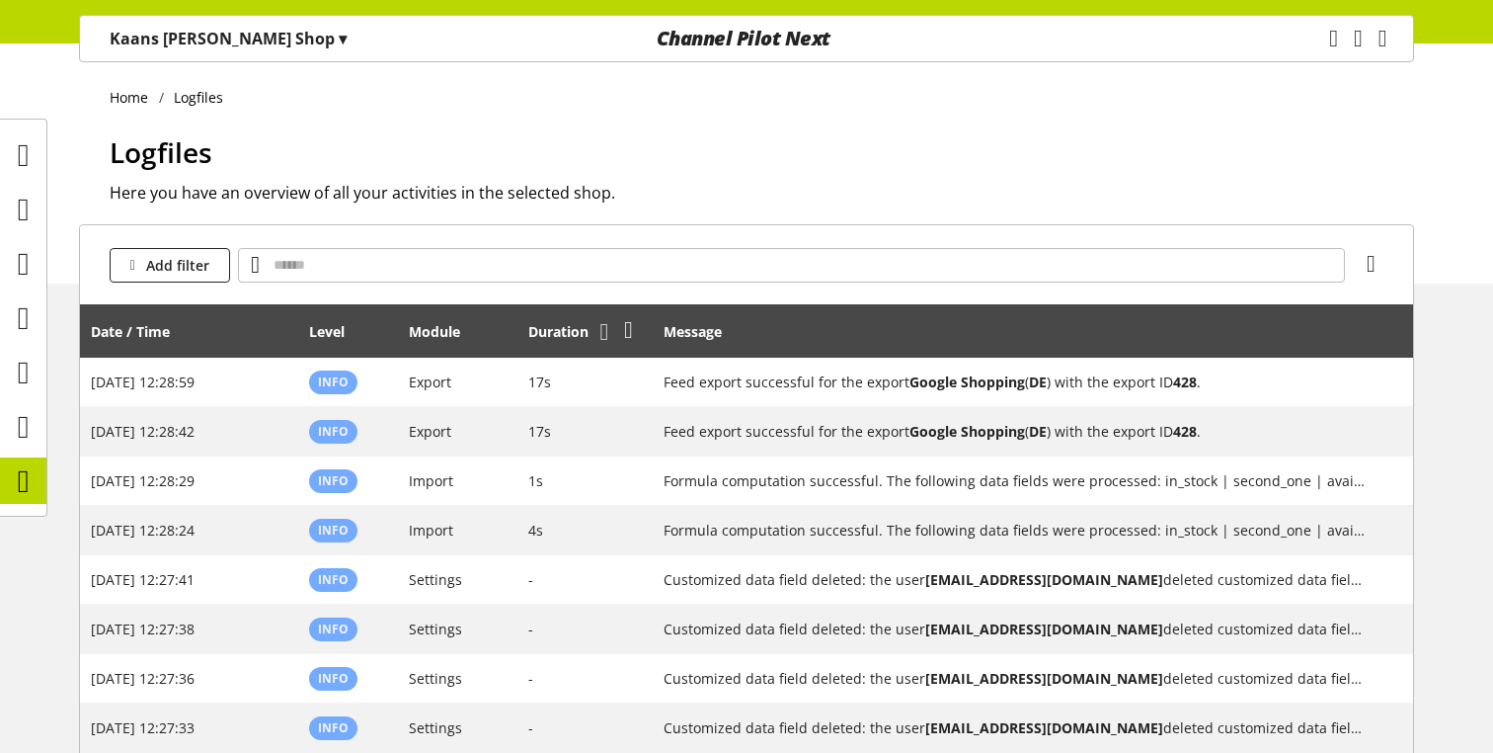
click at [604, 337] on icon at bounding box center [605, 332] width 9 height 36
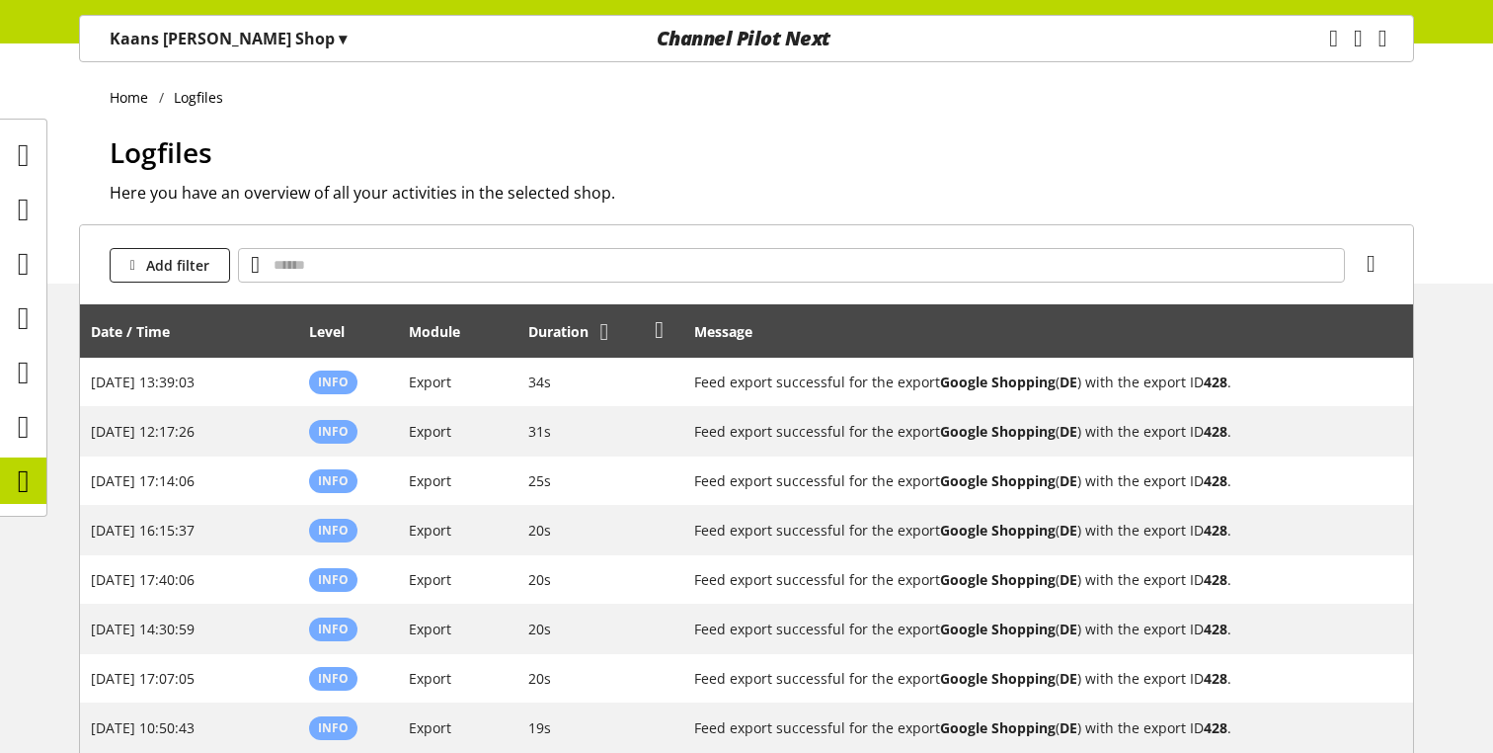
click at [601, 334] on icon at bounding box center [605, 332] width 9 height 36
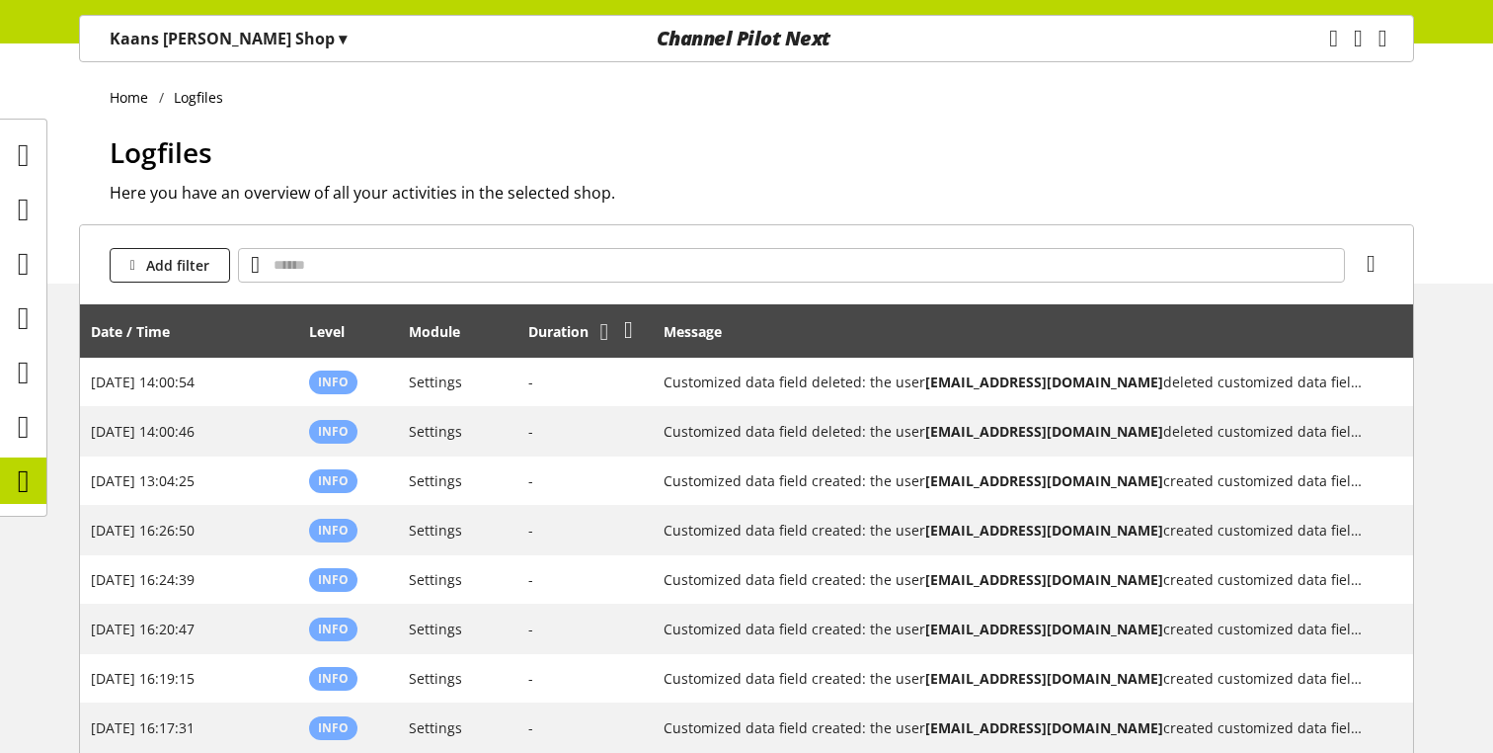
click at [606, 333] on icon at bounding box center [605, 332] width 9 height 36
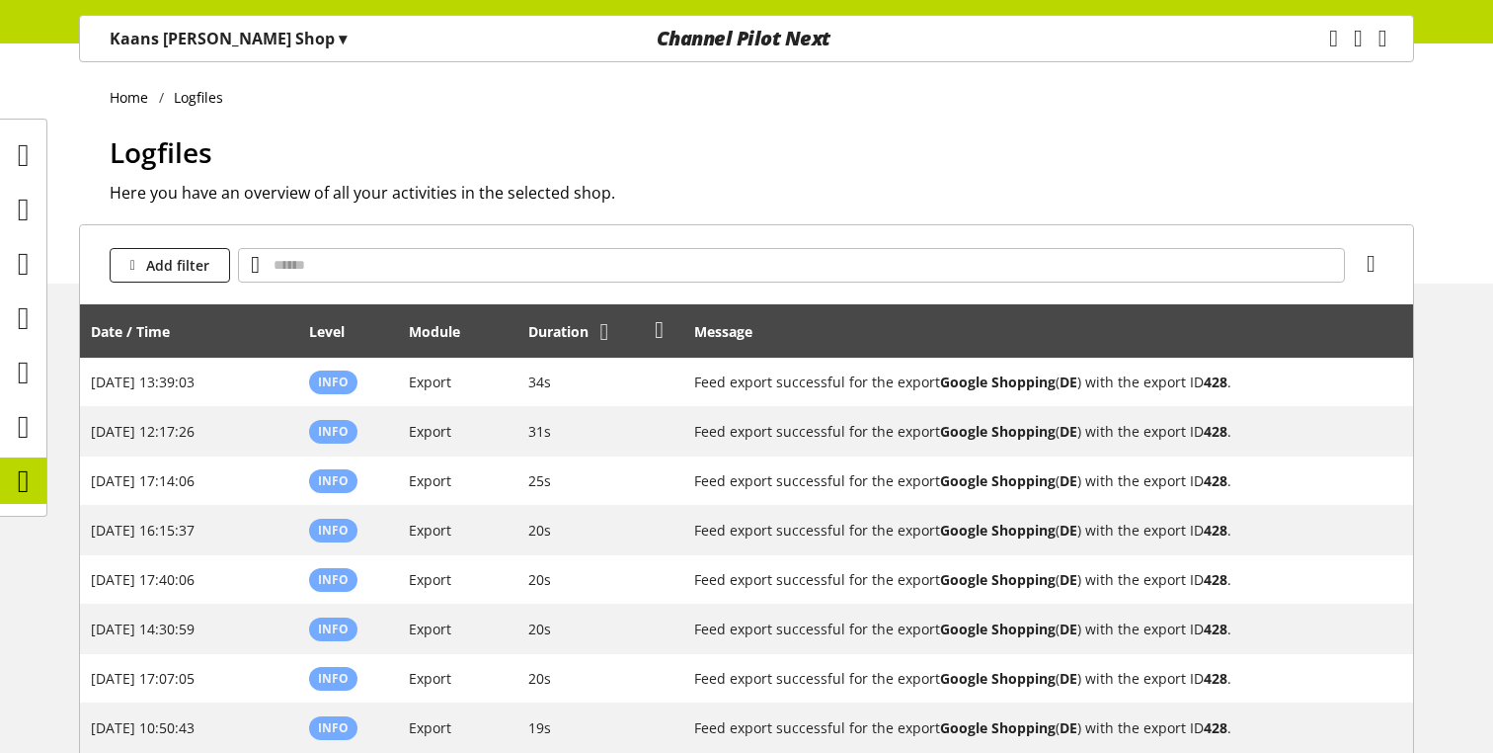
click at [605, 337] on icon at bounding box center [605, 332] width 9 height 36
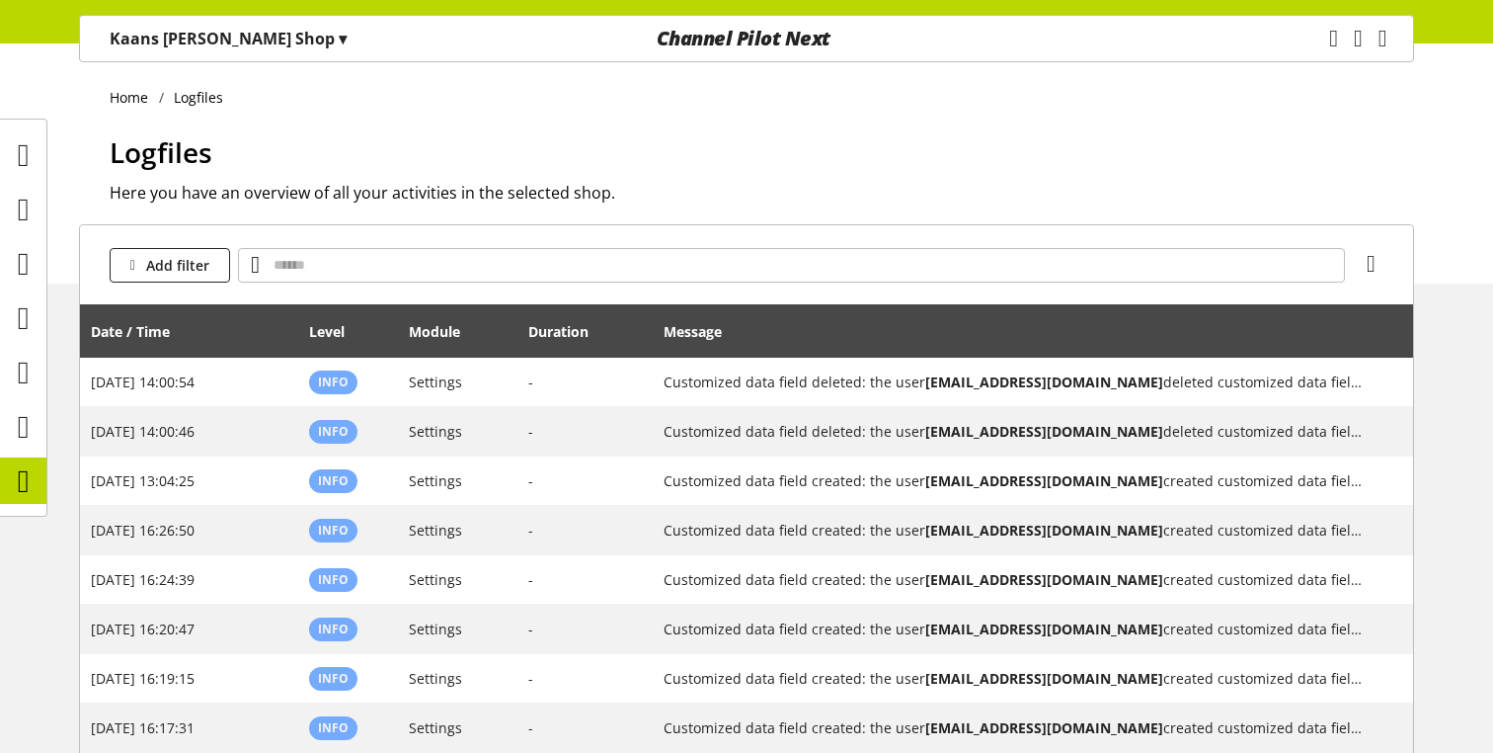
click at [605, 337] on icon at bounding box center [605, 332] width 9 height 36
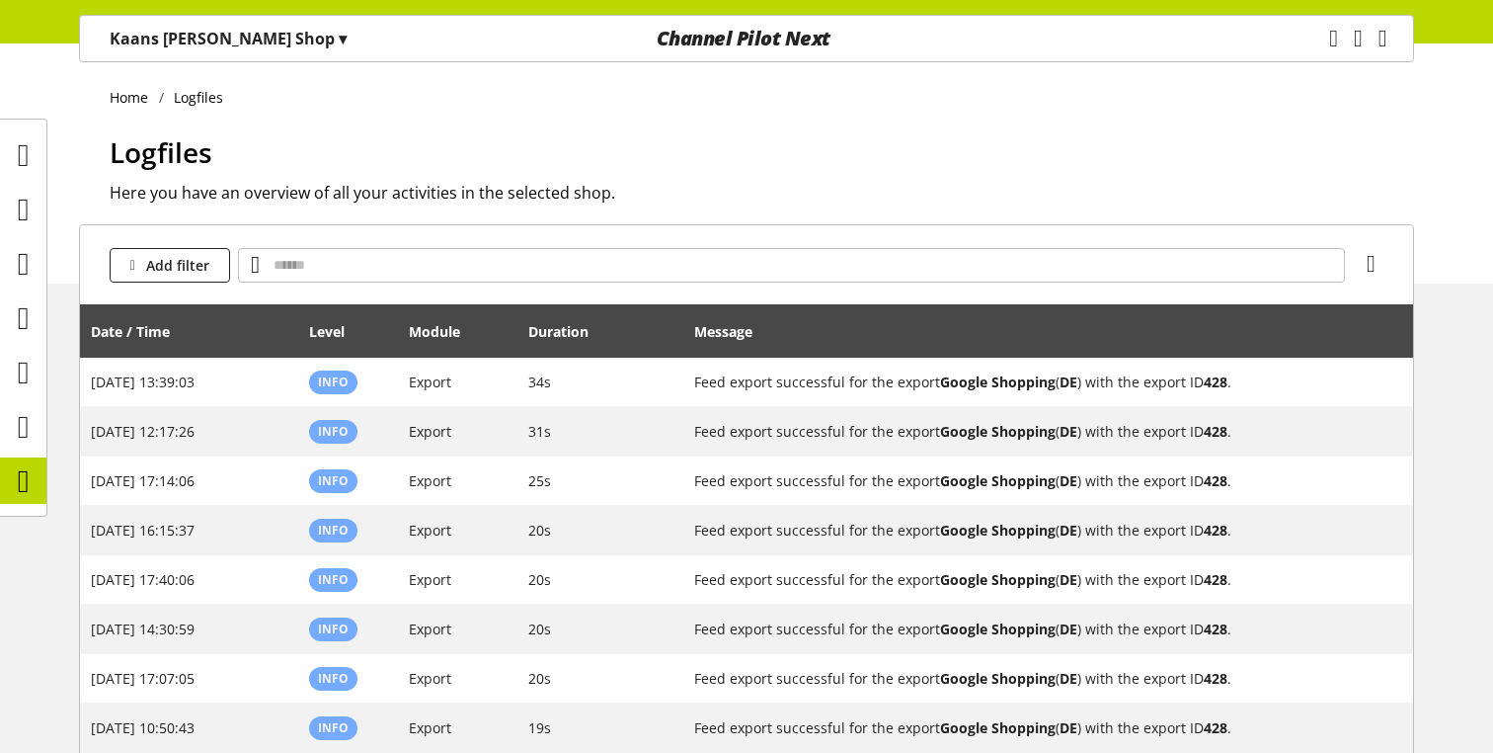
click at [605, 337] on icon at bounding box center [605, 332] width 9 height 36
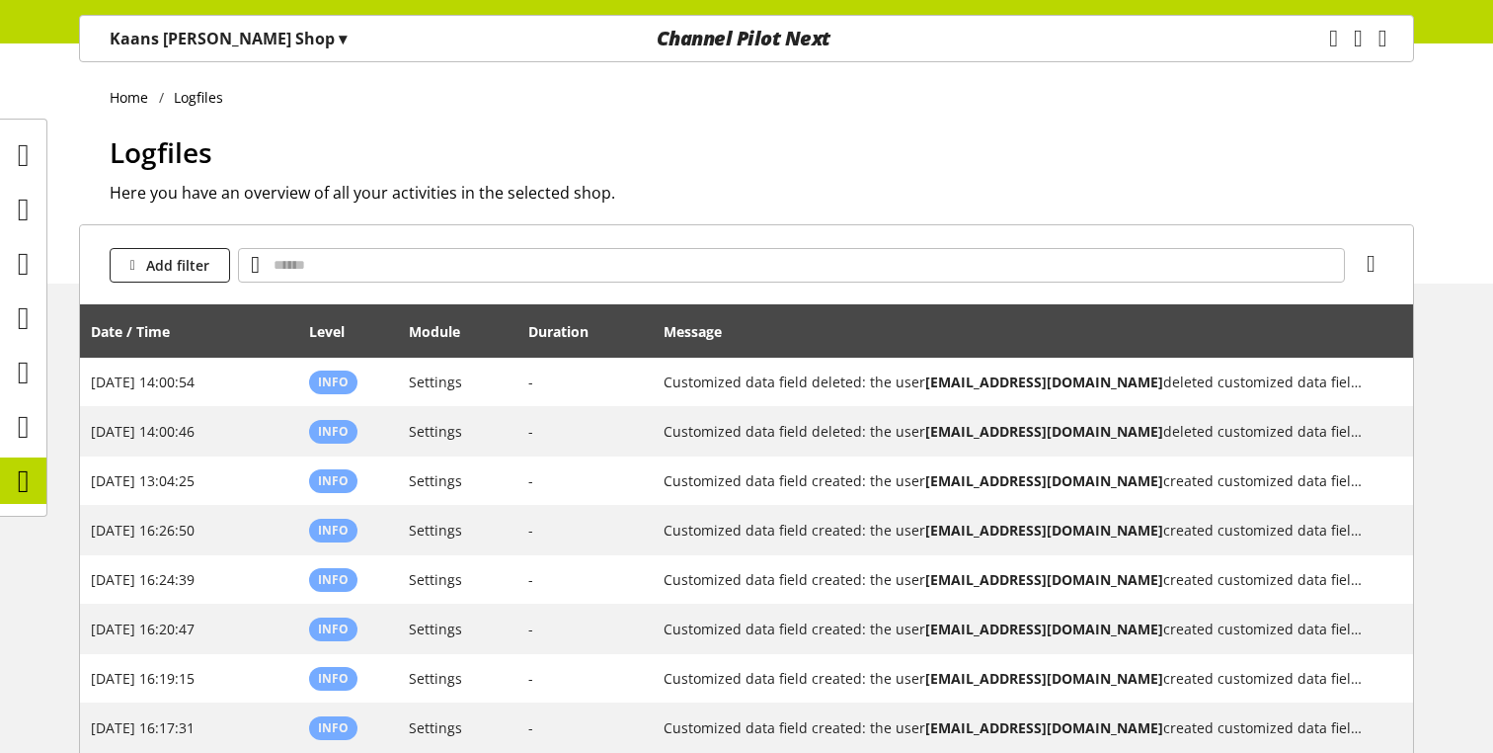
click at [605, 337] on icon at bounding box center [605, 332] width 9 height 36
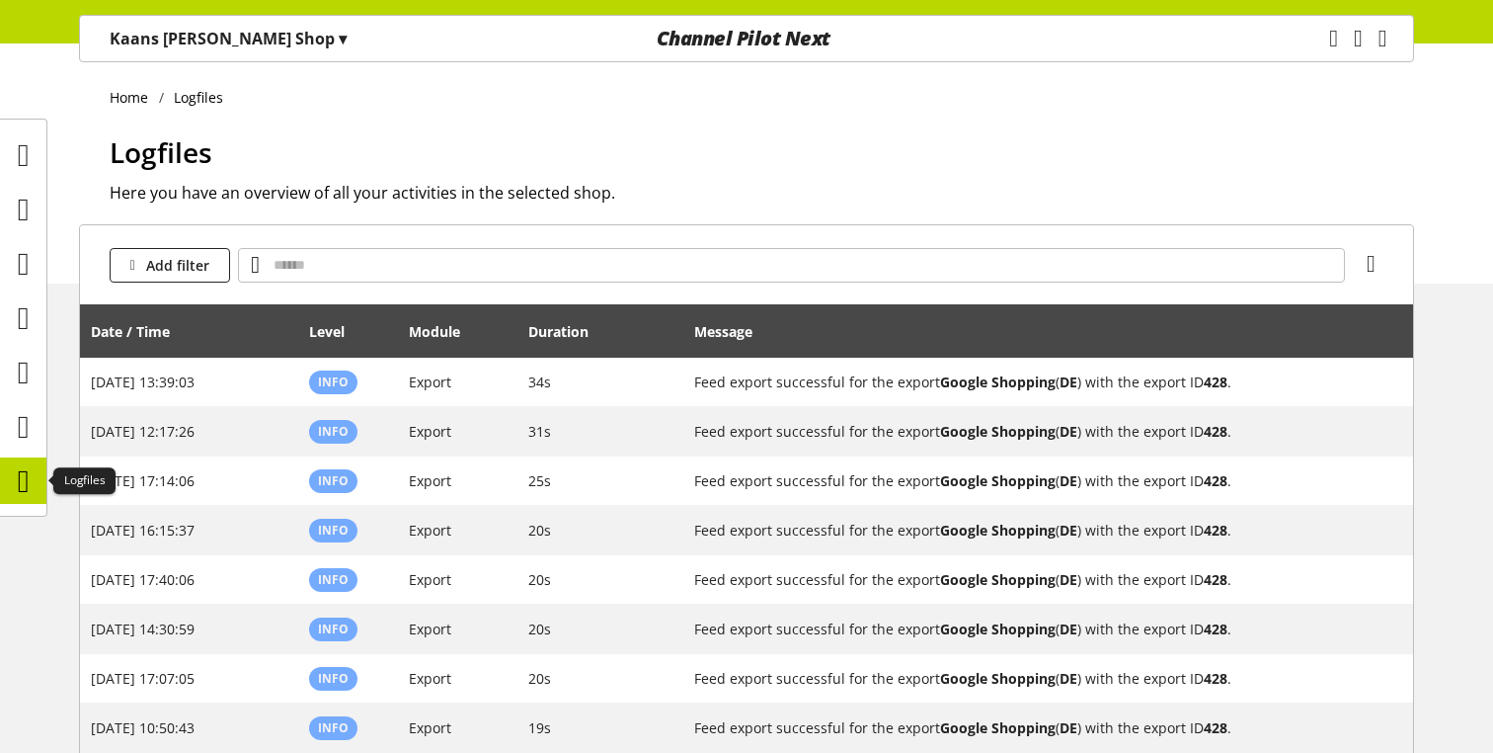
click at [22, 490] on icon at bounding box center [24, 481] width 12 height 40
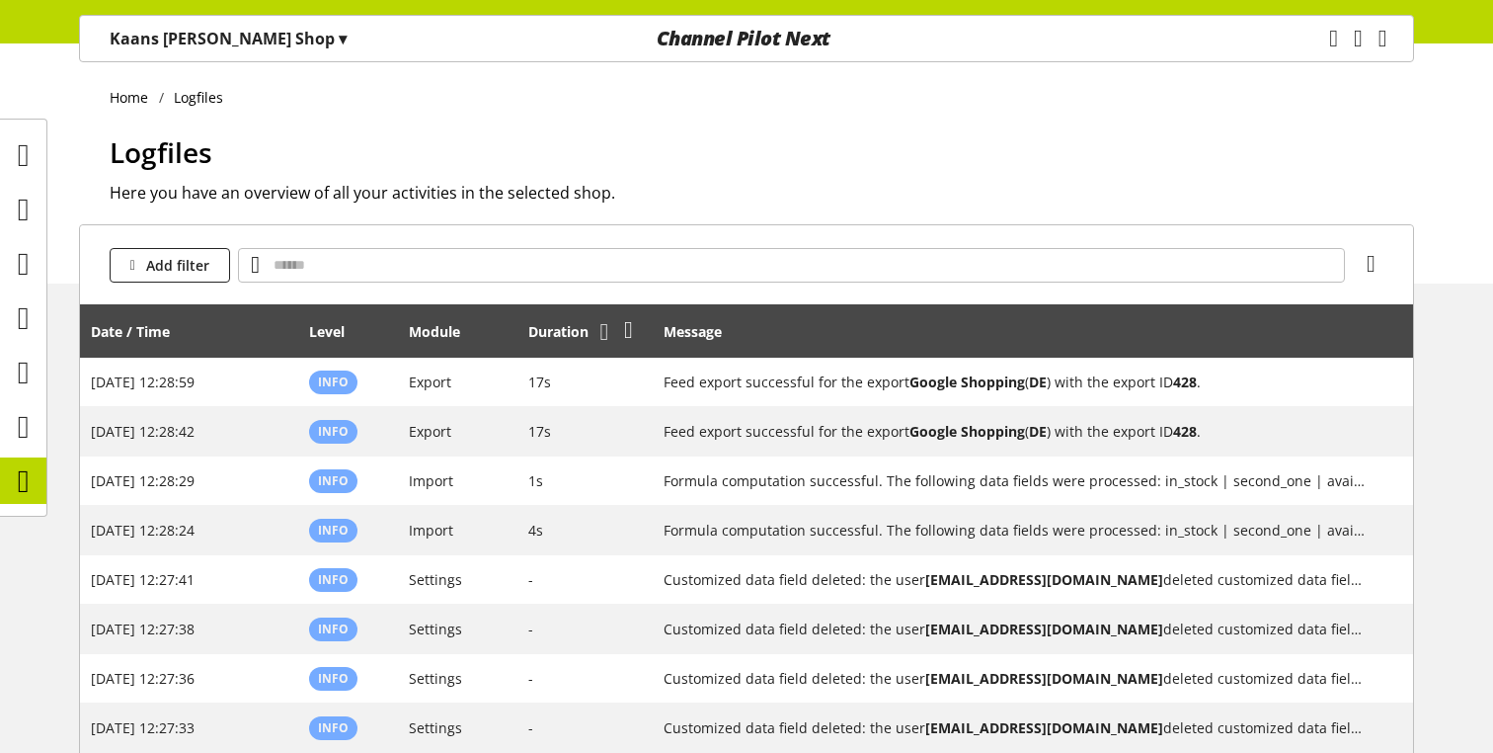
click at [605, 335] on icon at bounding box center [605, 332] width 9 height 36
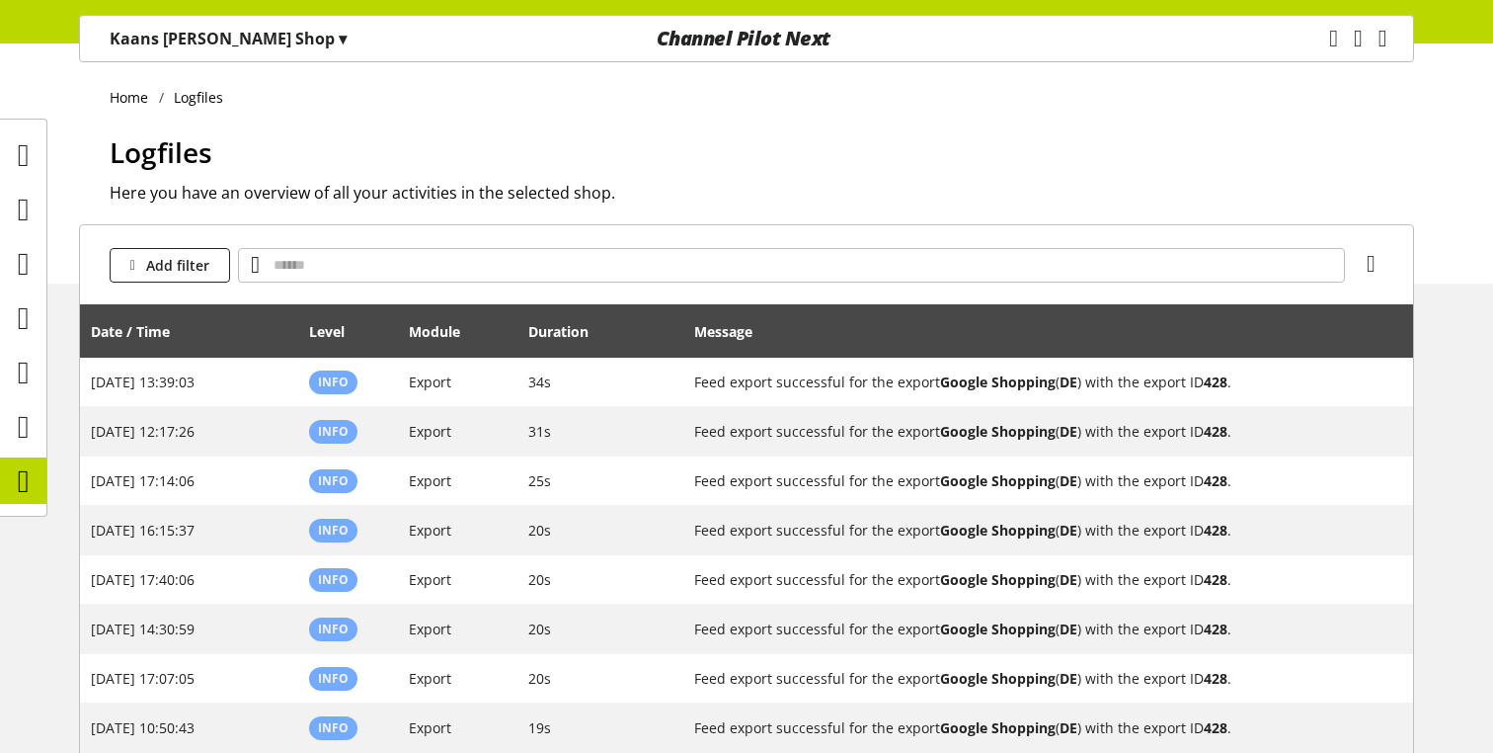
click at [604, 335] on icon at bounding box center [605, 332] width 9 height 36
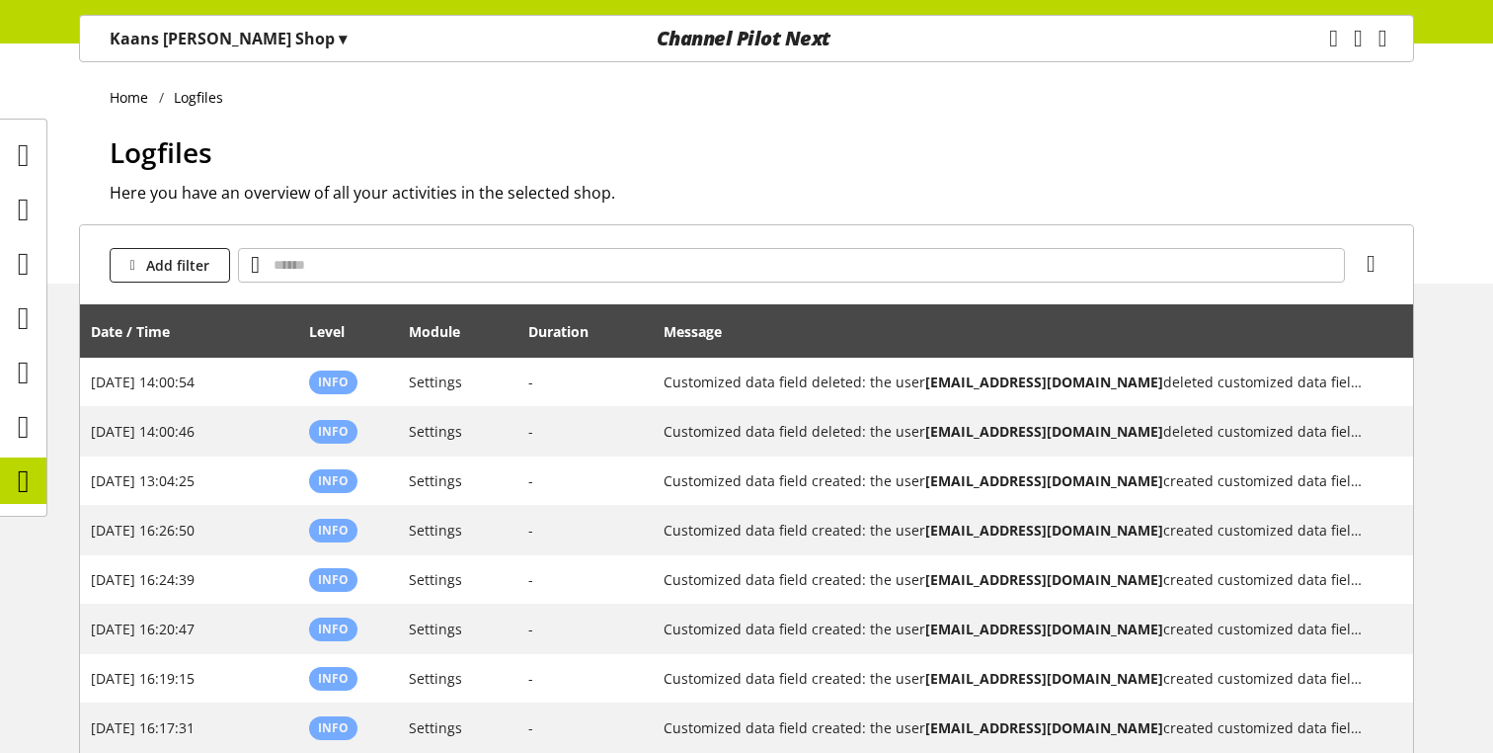
click at [604, 335] on icon at bounding box center [605, 332] width 9 height 36
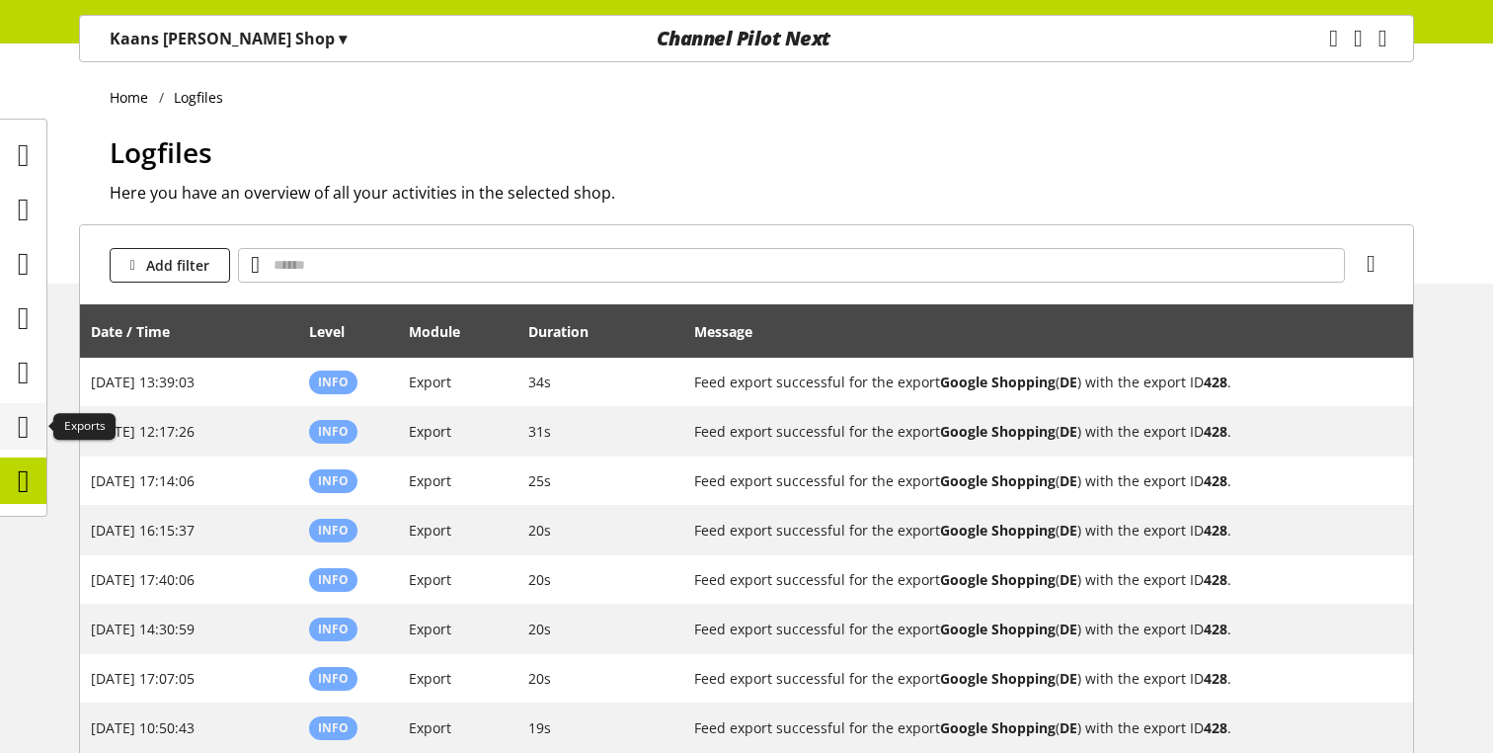
click at [30, 443] on icon at bounding box center [24, 427] width 12 height 40
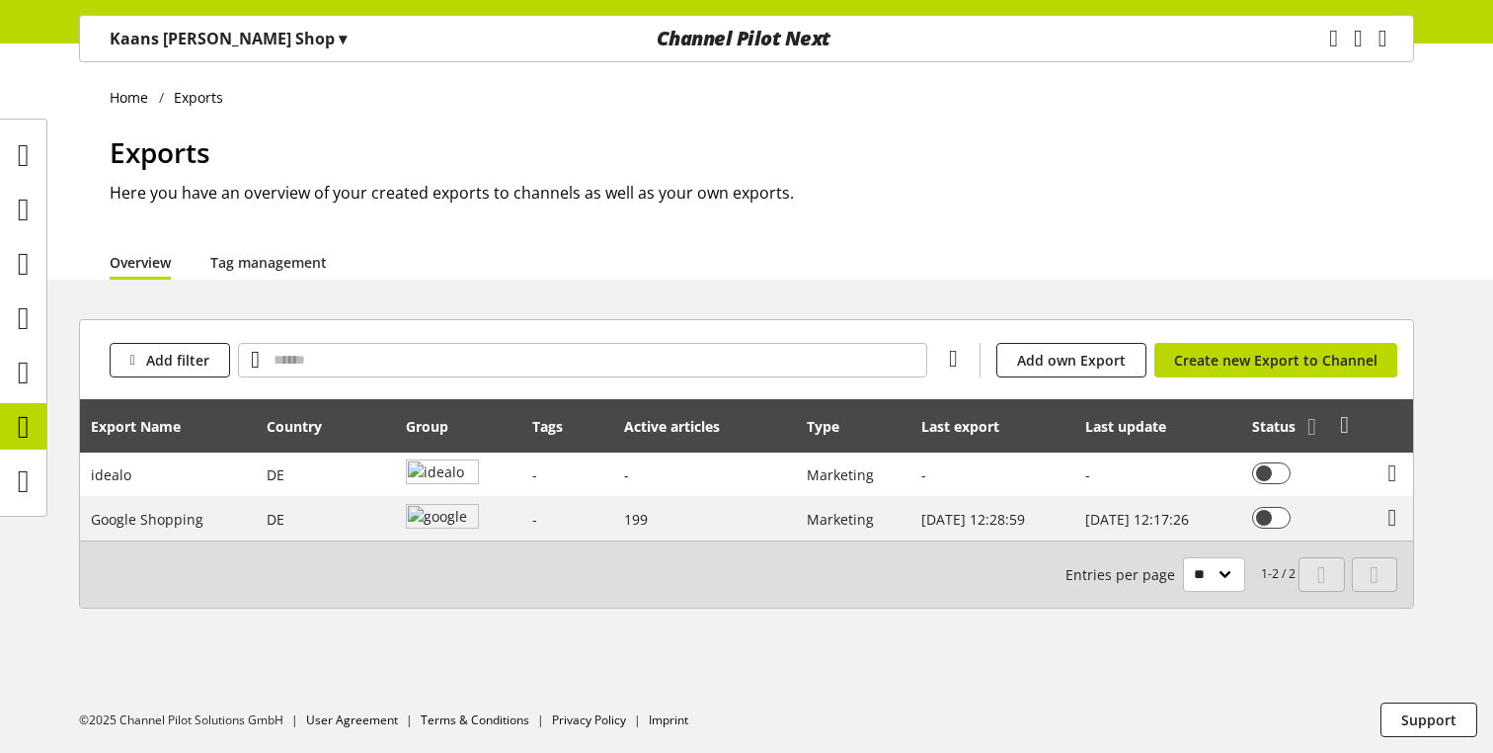
click at [1340, 416] on icon at bounding box center [1344, 425] width 9 height 36
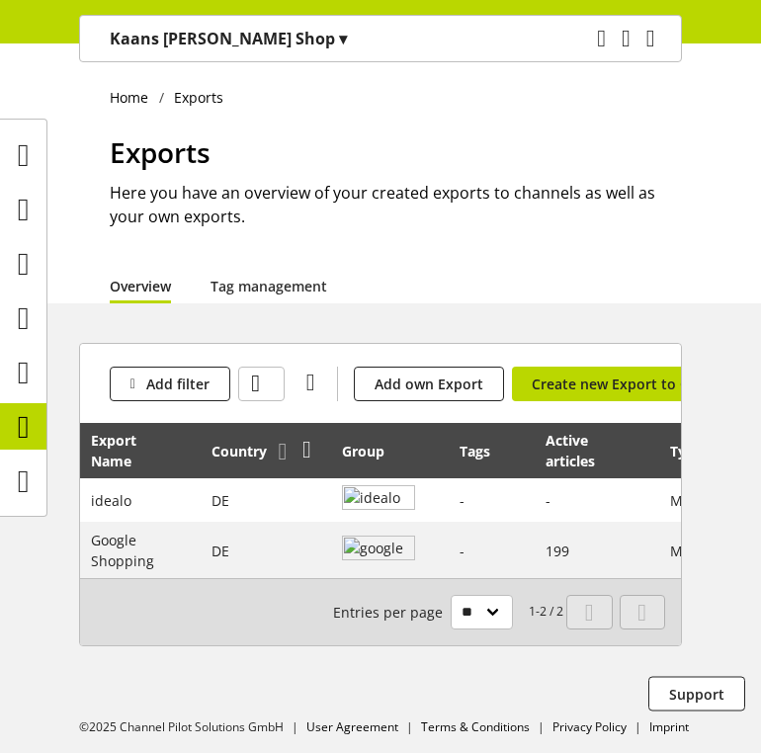
click at [306, 447] on icon at bounding box center [306, 450] width 9 height 36
